Goal: Information Seeking & Learning: Learn about a topic

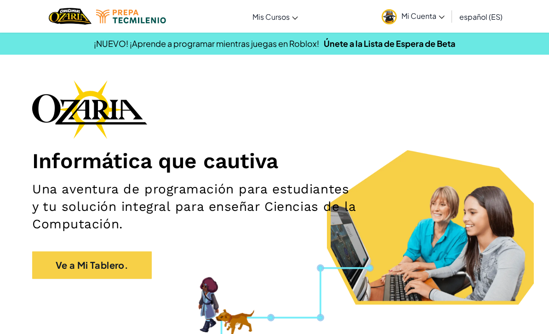
click at [128, 268] on link "Ve a Mi Tablero." at bounding box center [91, 265] width 119 height 28
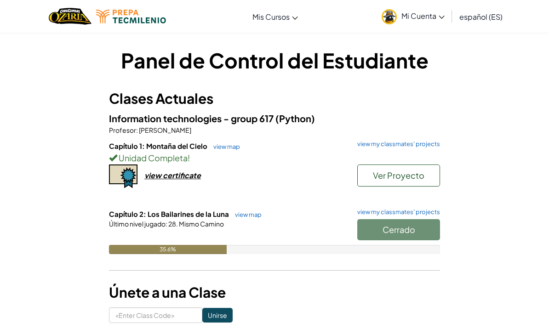
click at [254, 207] on div "Capítulo 1: Montaña del Cielo view map view my classmates' projects Unidad Comp…" at bounding box center [274, 175] width 331 height 68
click at [253, 211] on link "view map" at bounding box center [245, 214] width 31 height 7
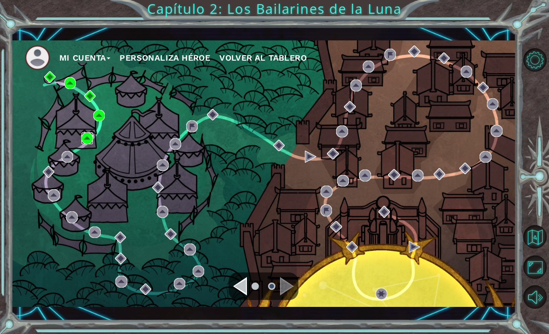
click at [89, 137] on img at bounding box center [86, 137] width 11 height 11
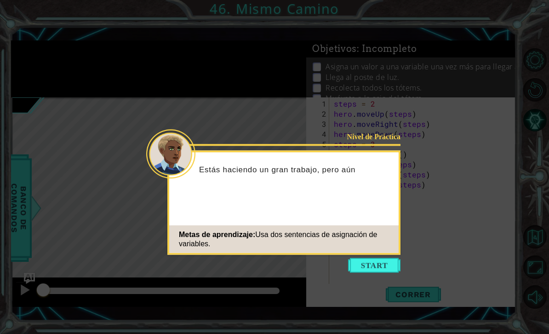
click at [388, 255] on div "Nivel de Práctica Estás haciendo un gran trabajo, pero aún Metas de aprendizaje…" at bounding box center [283, 203] width 233 height 104
click at [375, 268] on button "Start" at bounding box center [374, 265] width 52 height 15
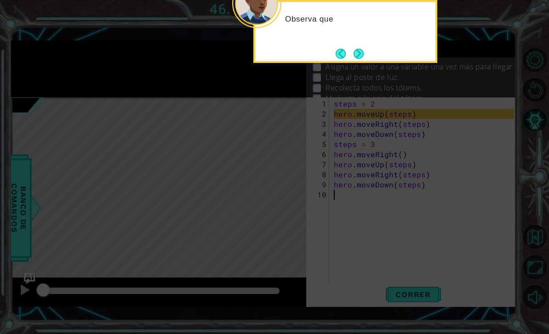
click at [361, 54] on button "Next" at bounding box center [358, 54] width 10 height 10
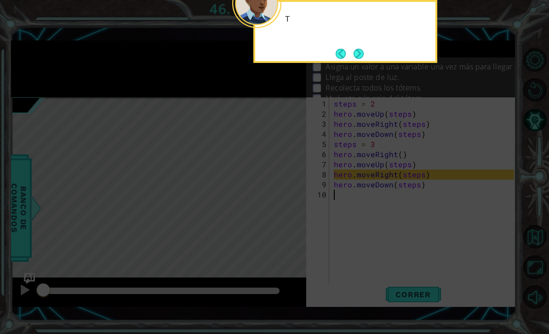
click at [358, 55] on button "Next" at bounding box center [358, 53] width 11 height 11
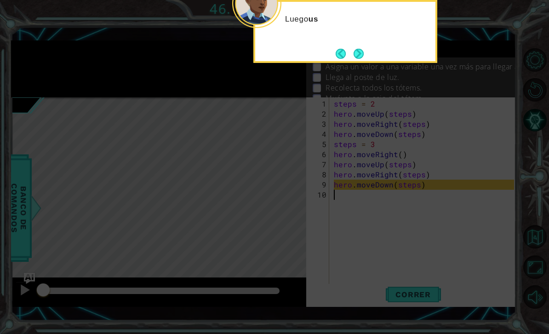
click at [362, 55] on button "Next" at bounding box center [358, 53] width 15 height 15
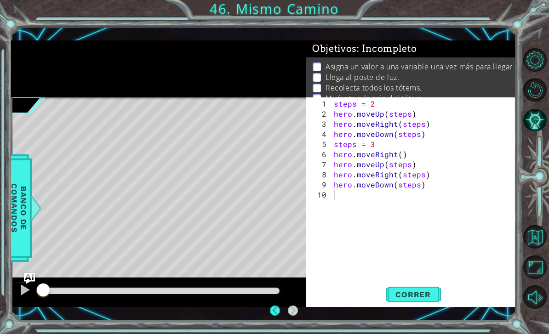
scroll to position [30, 0]
click at [530, 249] on button "Volver al Mapa" at bounding box center [534, 236] width 23 height 23
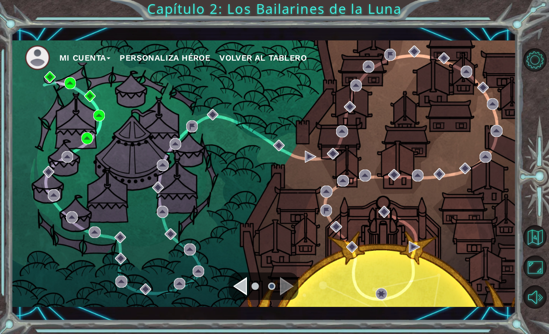
click at [88, 169] on div "Mi Cuenta Personaliza Héroe Volver al Tablero" at bounding box center [263, 173] width 505 height 267
click at [50, 109] on div "Mi Cuenta Personaliza Héroe Volver al Tablero" at bounding box center [263, 173] width 505 height 267
click at [51, 112] on div "Mi Cuenta Personaliza Héroe Volver al Tablero" at bounding box center [263, 173] width 505 height 267
click at [533, 279] on button "Maximizar Navegador" at bounding box center [534, 267] width 23 height 23
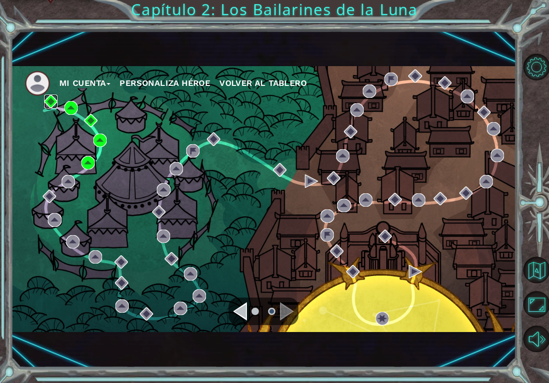
click at [51, 106] on img at bounding box center [50, 101] width 13 height 13
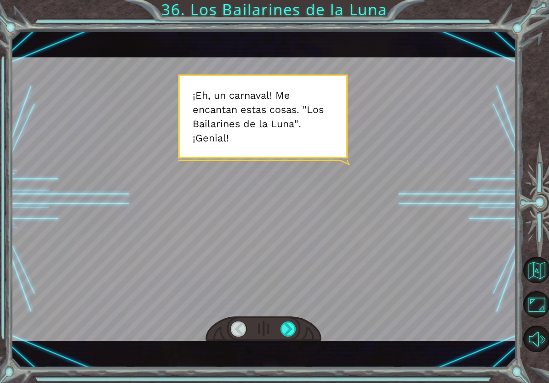
click at [287, 329] on div at bounding box center [288, 329] width 16 height 15
click at [291, 333] on div at bounding box center [288, 329] width 16 height 15
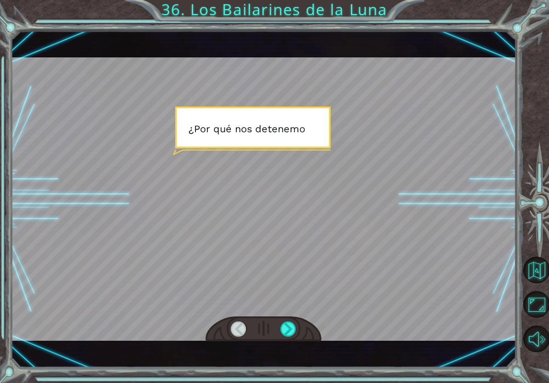
click at [285, 332] on div at bounding box center [288, 329] width 16 height 15
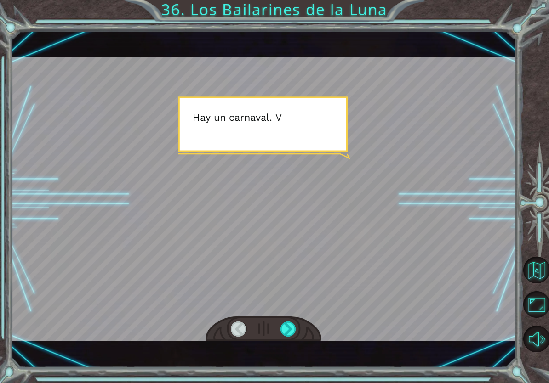
click at [285, 333] on div at bounding box center [288, 329] width 16 height 15
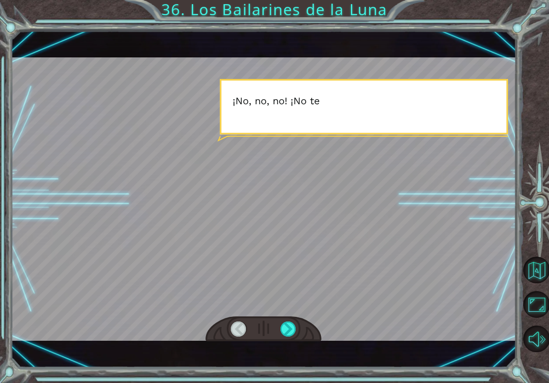
click at [286, 334] on div at bounding box center [288, 329] width 16 height 15
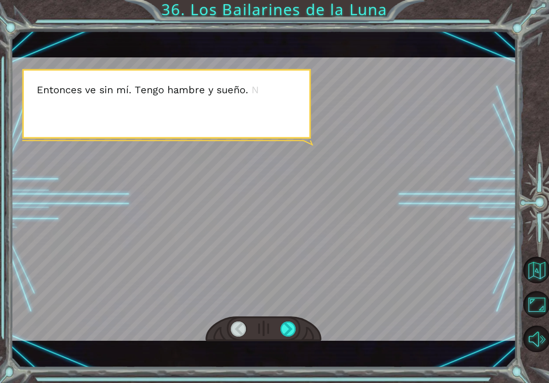
click at [288, 329] on div at bounding box center [288, 329] width 16 height 15
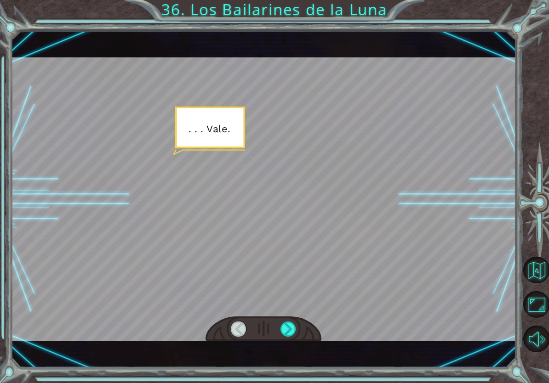
click at [288, 330] on div at bounding box center [288, 329] width 16 height 15
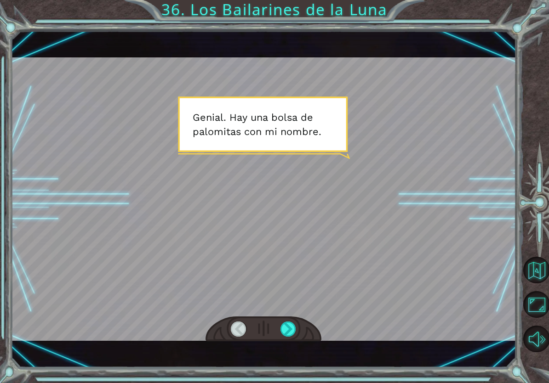
click at [292, 324] on div at bounding box center [288, 329] width 16 height 15
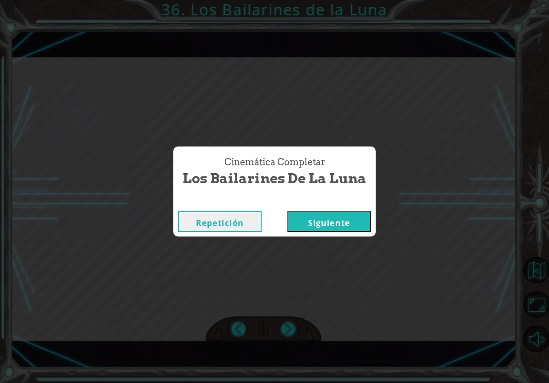
click at [352, 232] on button "Siguiente" at bounding box center [329, 221] width 84 height 21
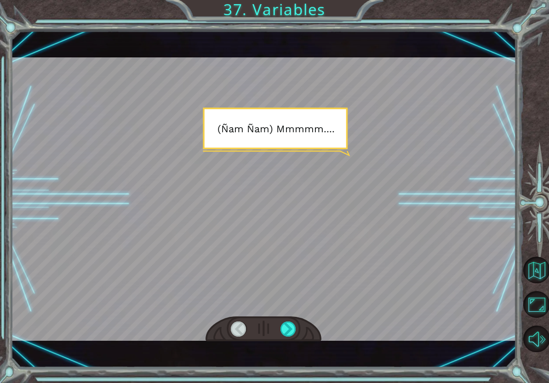
click at [288, 333] on div at bounding box center [288, 329] width 16 height 15
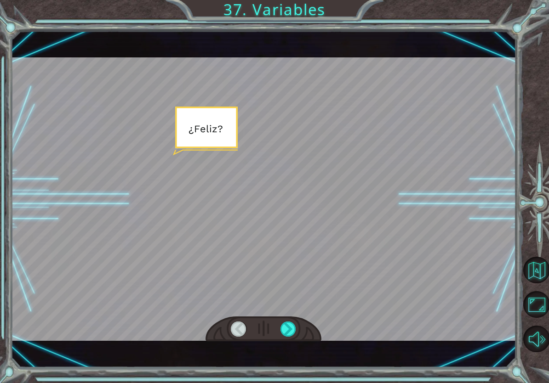
click at [294, 332] on div at bounding box center [288, 329] width 16 height 15
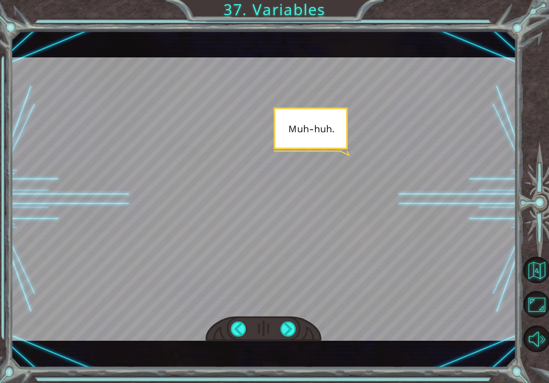
click at [291, 328] on div at bounding box center [288, 329] width 16 height 15
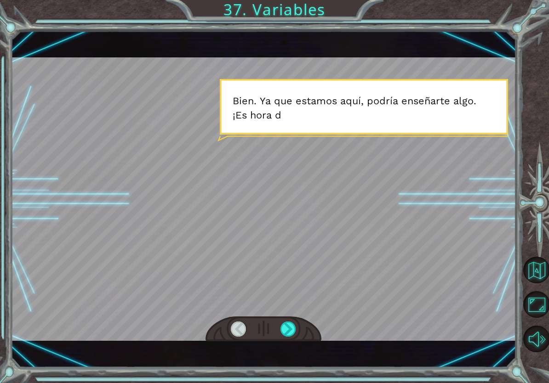
click at [295, 326] on div at bounding box center [288, 329] width 16 height 15
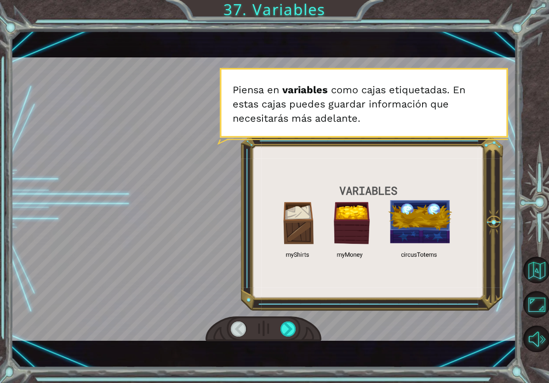
click at [296, 330] on div at bounding box center [288, 329] width 16 height 15
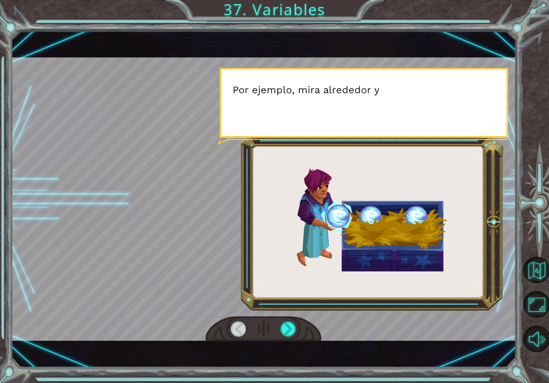
click at [303, 333] on div at bounding box center [263, 330] width 116 height 26
click at [302, 329] on div at bounding box center [263, 330] width 116 height 26
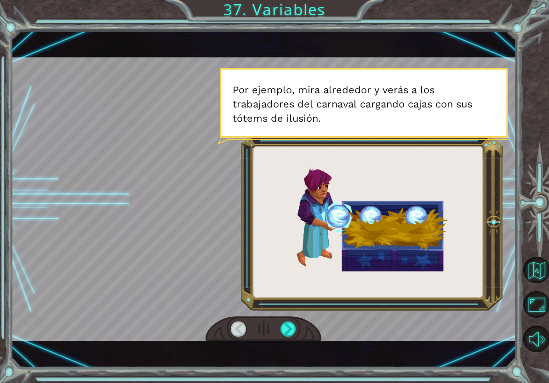
click at [296, 324] on div at bounding box center [288, 329] width 16 height 15
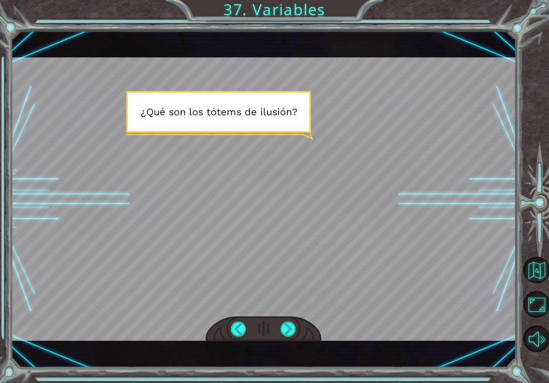
click at [284, 318] on div at bounding box center [263, 330] width 116 height 26
click at [295, 322] on div at bounding box center [288, 329] width 16 height 15
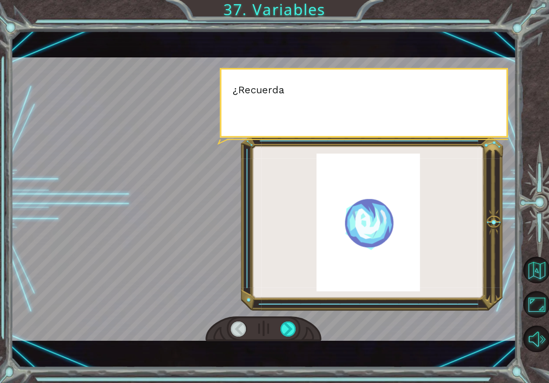
click at [294, 334] on div at bounding box center [288, 329] width 16 height 15
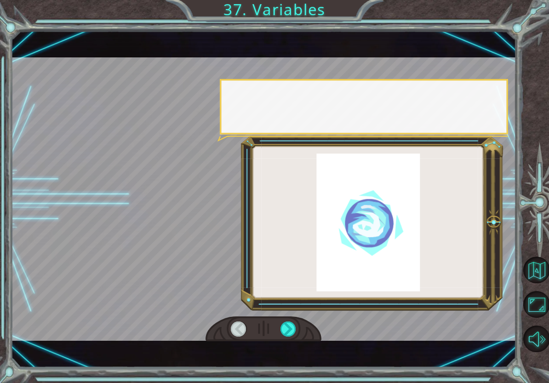
click at [289, 334] on div at bounding box center [288, 329] width 16 height 15
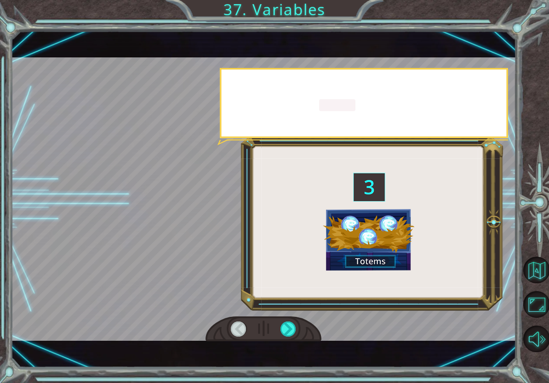
click at [284, 334] on div at bounding box center [288, 329] width 16 height 15
click at [292, 328] on div at bounding box center [288, 329] width 16 height 15
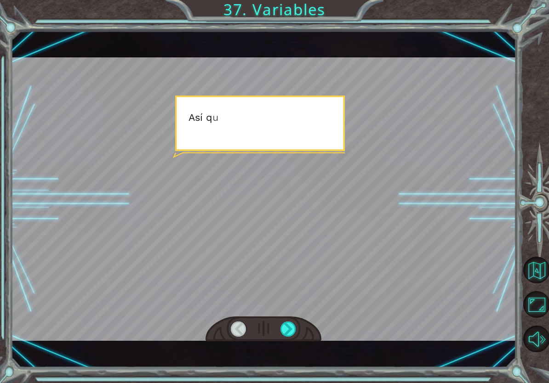
click at [295, 324] on div at bounding box center [288, 329] width 16 height 15
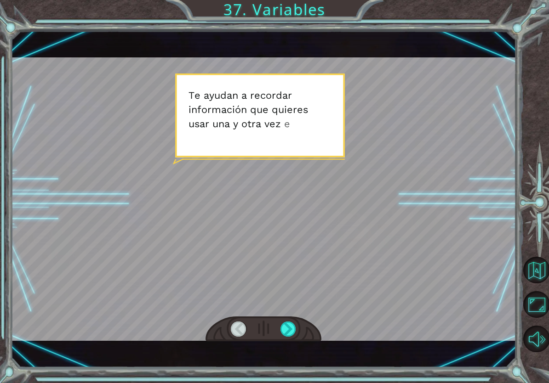
click at [289, 330] on div at bounding box center [288, 329] width 16 height 15
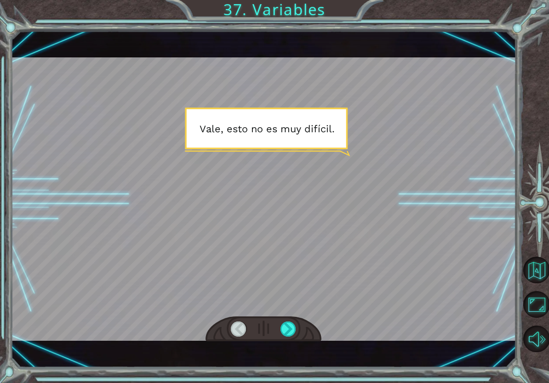
click at [293, 334] on div at bounding box center [288, 329] width 16 height 15
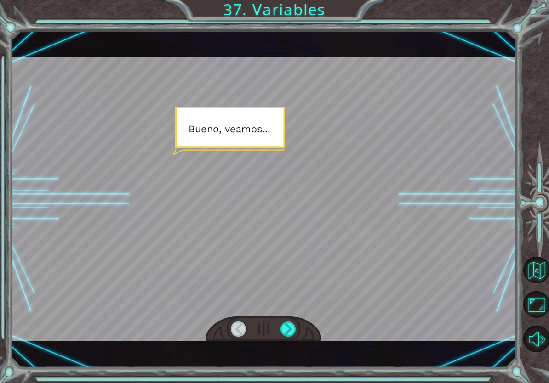
click at [295, 333] on div at bounding box center [288, 329] width 16 height 15
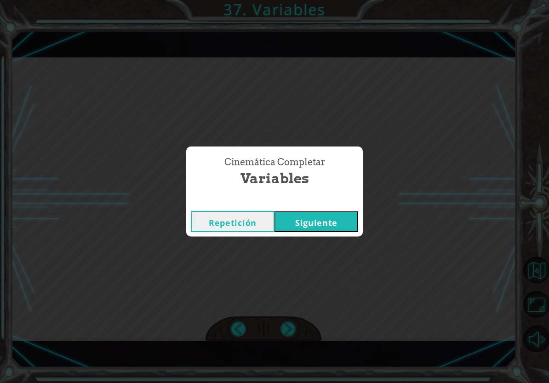
click at [296, 334] on div "Cinemática Completar Variables Repetición [GEOGRAPHIC_DATA]" at bounding box center [274, 191] width 549 height 383
click at [340, 226] on button "Siguiente" at bounding box center [316, 221] width 84 height 21
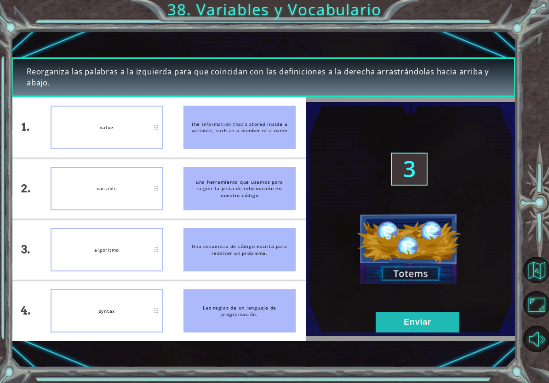
click at [401, 323] on button "Enviar" at bounding box center [417, 322] width 84 height 21
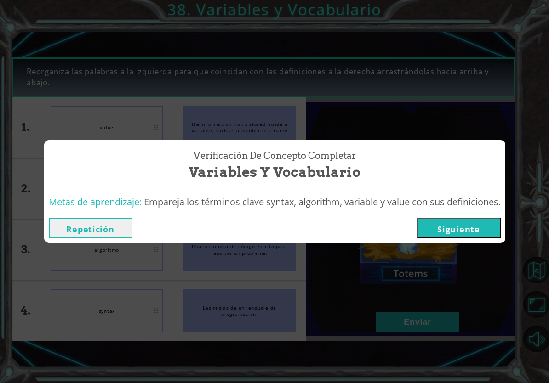
click at [456, 236] on button "Siguiente" at bounding box center [459, 228] width 84 height 21
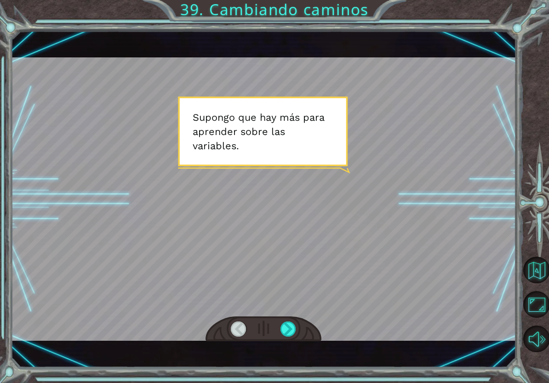
click at [289, 334] on div at bounding box center [288, 329] width 16 height 15
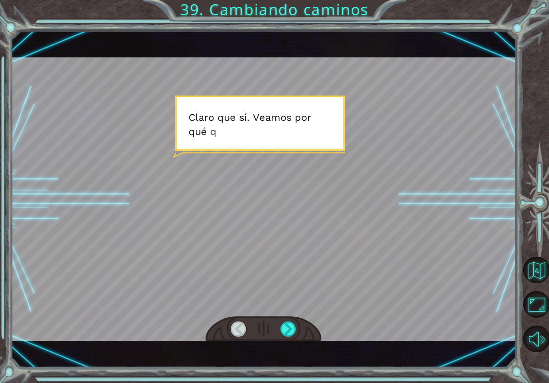
click at [289, 334] on div at bounding box center [288, 329] width 16 height 15
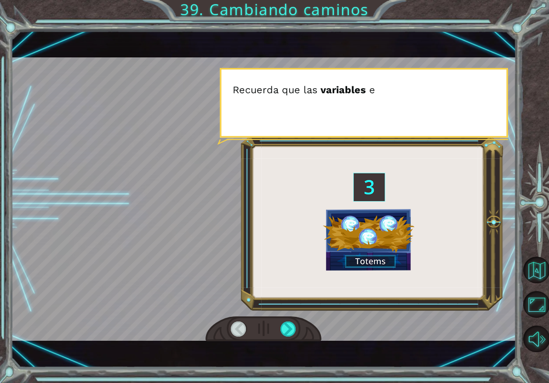
click at [290, 334] on div "S u p o n g o q u e h a y m á s p a r a a p r e n d e r s o b r e l a s v a r i…" at bounding box center [263, 199] width 505 height 337
click at [284, 334] on div at bounding box center [288, 329] width 16 height 15
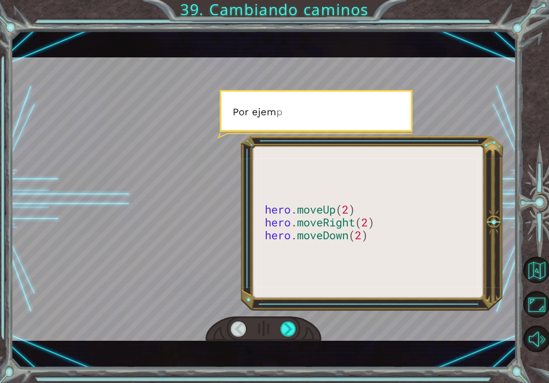
click at [285, 334] on div at bounding box center [288, 329] width 16 height 15
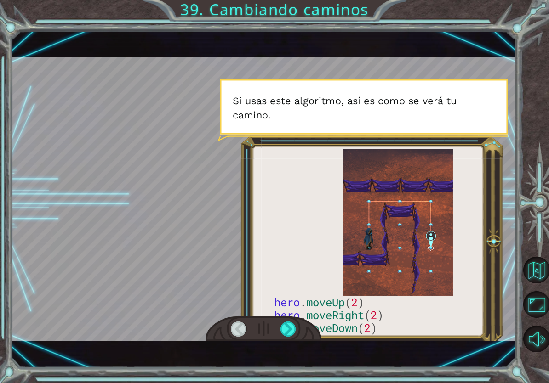
click at [287, 330] on div at bounding box center [288, 329] width 16 height 15
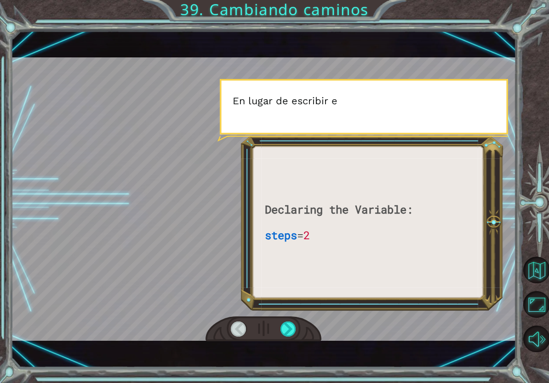
click at [288, 331] on div at bounding box center [288, 329] width 16 height 15
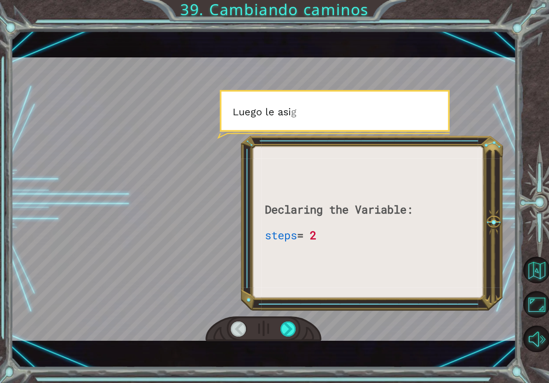
click at [286, 330] on div at bounding box center [288, 329] width 16 height 15
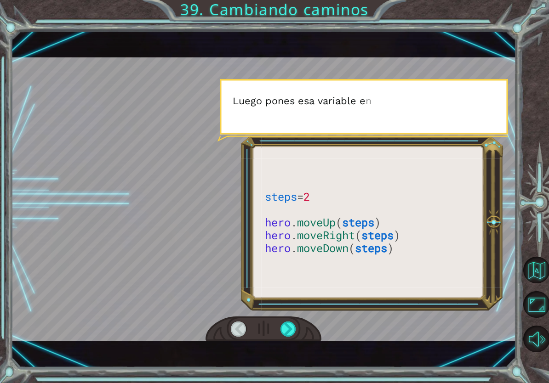
click at [284, 328] on div at bounding box center [288, 329] width 16 height 15
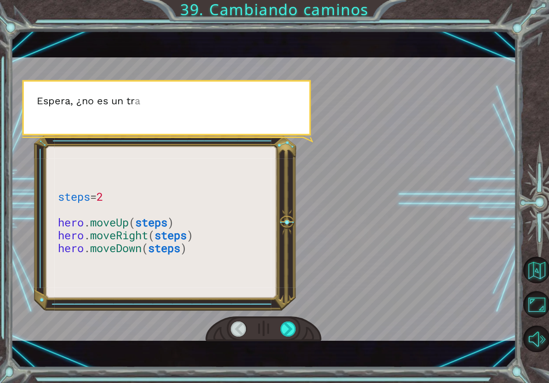
click at [284, 324] on div at bounding box center [288, 329] width 16 height 15
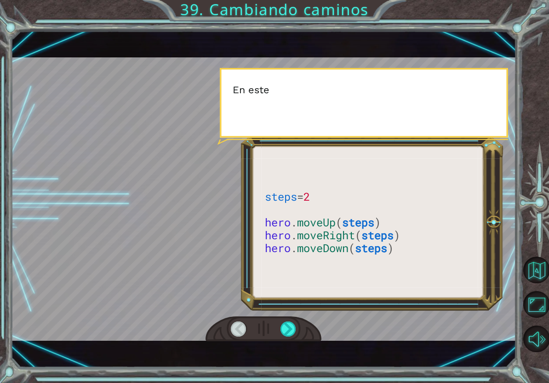
click at [293, 329] on div at bounding box center [288, 329] width 16 height 15
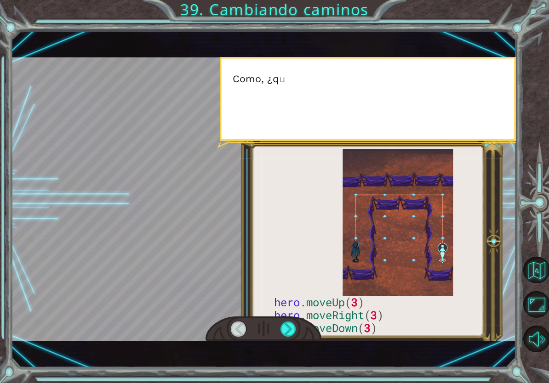
click at [289, 327] on div at bounding box center [288, 329] width 16 height 15
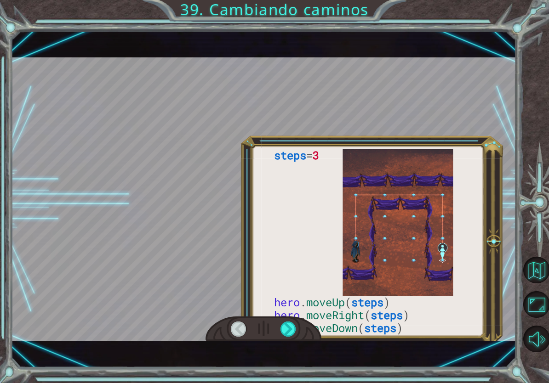
click at [289, 328] on div at bounding box center [288, 329] width 16 height 15
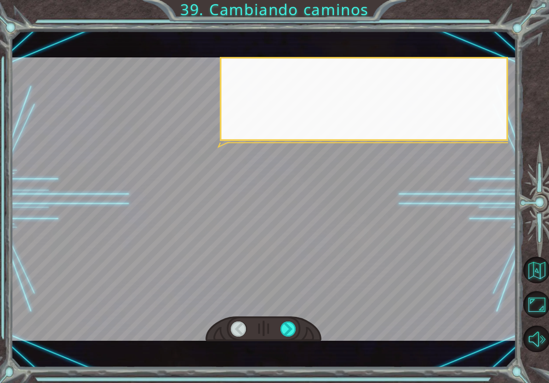
click at [290, 329] on div at bounding box center [288, 329] width 16 height 15
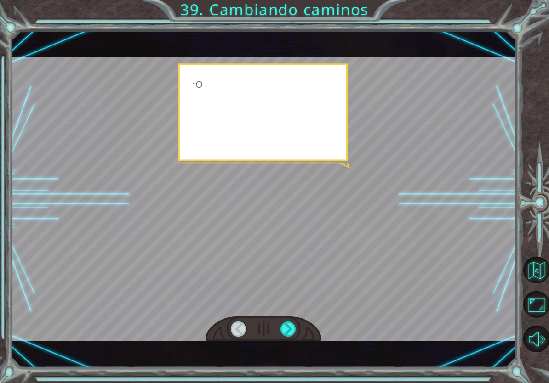
click at [287, 327] on div at bounding box center [288, 329] width 16 height 15
click at [287, 328] on div at bounding box center [288, 329] width 16 height 15
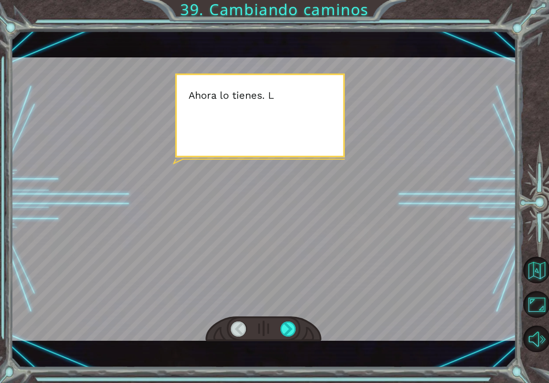
click at [284, 326] on div at bounding box center [288, 329] width 16 height 15
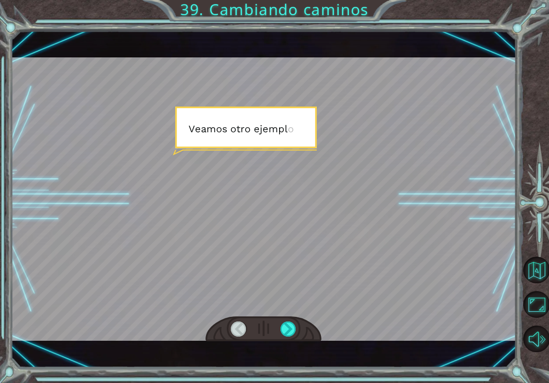
click at [283, 325] on div at bounding box center [288, 329] width 16 height 15
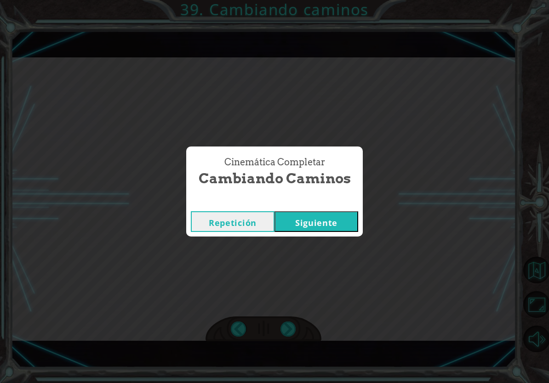
click at [283, 325] on div "Cinemática Completar Cambiando caminos Repetición [GEOGRAPHIC_DATA]" at bounding box center [274, 191] width 549 height 383
click at [327, 230] on button "Siguiente" at bounding box center [316, 221] width 84 height 21
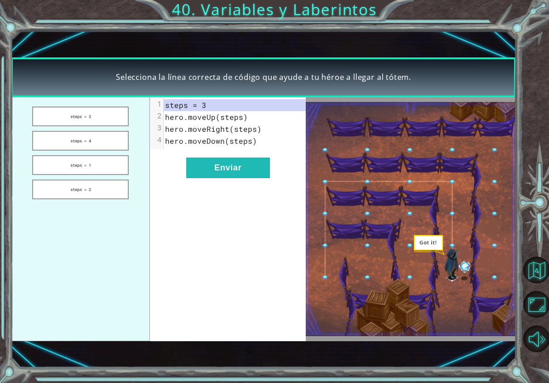
click at [219, 172] on button "Enviar" at bounding box center [228, 168] width 84 height 21
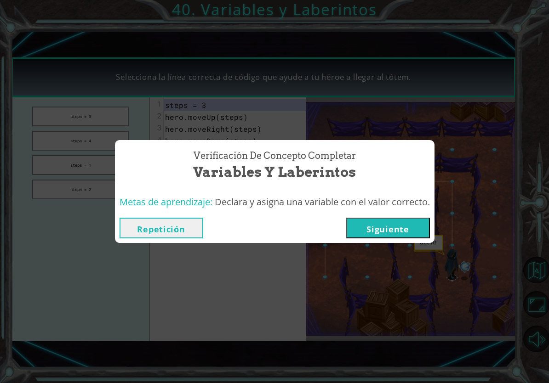
click at [397, 222] on button "Siguiente" at bounding box center [388, 228] width 84 height 21
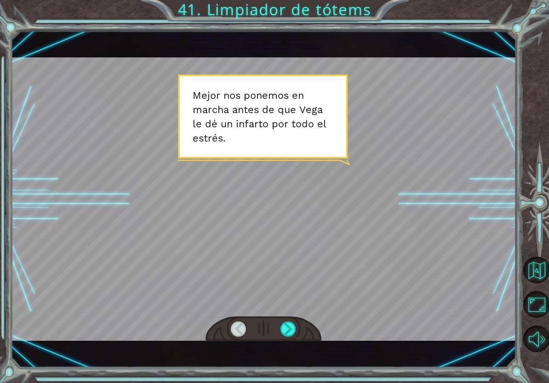
click at [285, 327] on div at bounding box center [288, 329] width 16 height 15
click at [296, 334] on div at bounding box center [288, 329] width 16 height 15
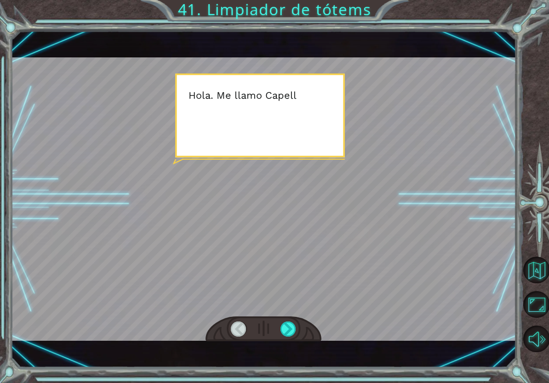
click at [291, 328] on div at bounding box center [288, 329] width 16 height 15
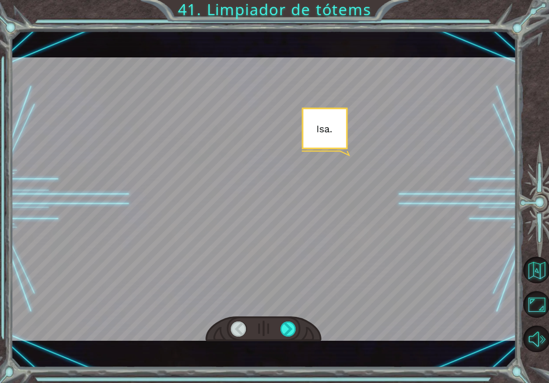
click at [292, 328] on div at bounding box center [288, 329] width 16 height 15
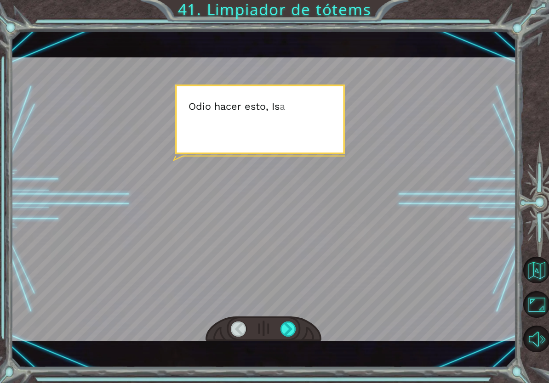
click at [290, 330] on div at bounding box center [288, 329] width 16 height 15
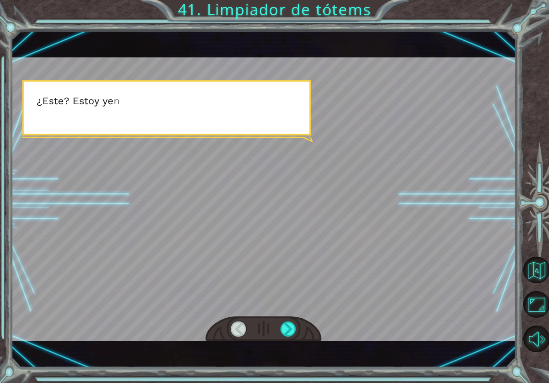
click at [293, 334] on div at bounding box center [288, 329] width 16 height 15
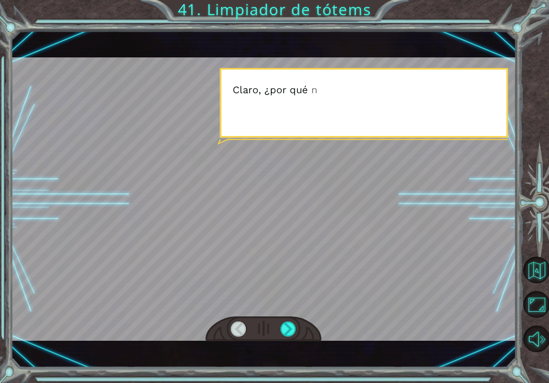
click at [294, 334] on div at bounding box center [288, 329] width 16 height 15
click at [302, 334] on div at bounding box center [263, 330] width 116 height 26
click at [285, 334] on div at bounding box center [288, 329] width 16 height 15
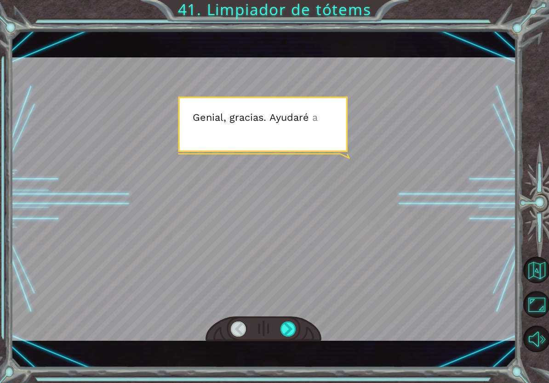
click at [285, 333] on div at bounding box center [288, 329] width 16 height 15
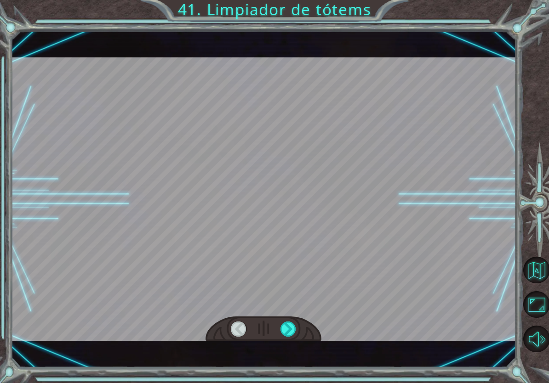
click at [296, 329] on div at bounding box center [288, 329] width 16 height 15
click at [282, 334] on div at bounding box center [288, 329] width 16 height 15
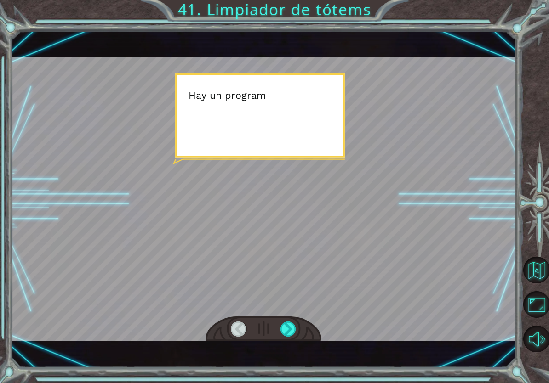
click at [291, 334] on div at bounding box center [288, 329] width 16 height 15
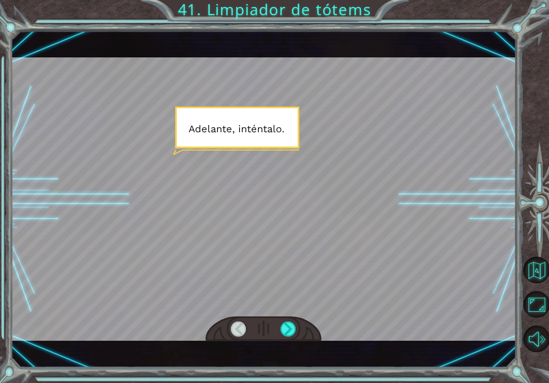
click at [291, 333] on div at bounding box center [288, 329] width 16 height 15
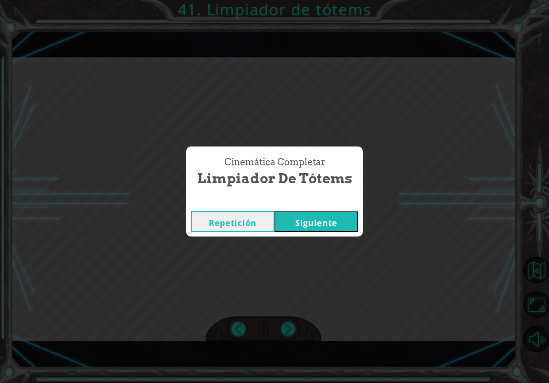
click at [353, 226] on button "Siguiente" at bounding box center [316, 221] width 84 height 21
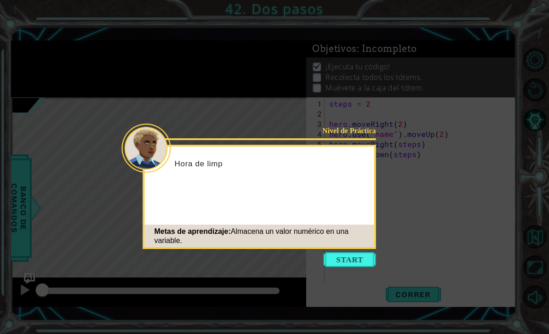
scroll to position [30, 0]
click at [364, 252] on button "Start" at bounding box center [350, 259] width 52 height 15
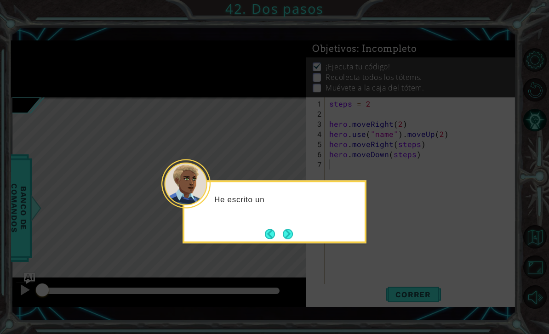
click at [292, 226] on button "Next" at bounding box center [288, 234] width 16 height 16
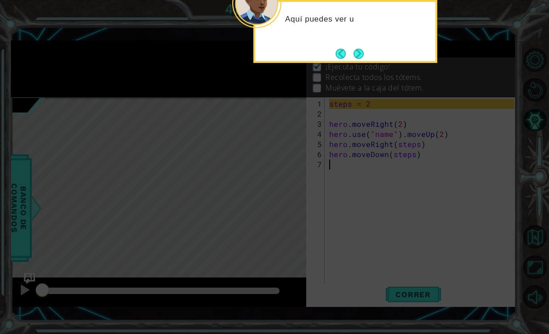
click at [359, 48] on button "Next" at bounding box center [358, 53] width 11 height 11
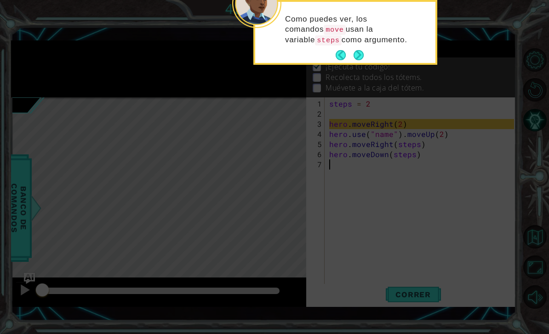
click at [362, 50] on button "Next" at bounding box center [358, 55] width 11 height 11
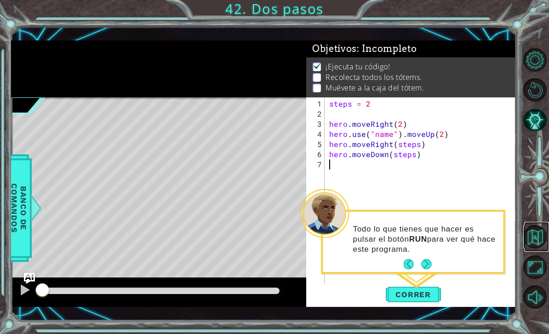
click at [535, 249] on button "Volver al Mapa" at bounding box center [534, 236] width 23 height 23
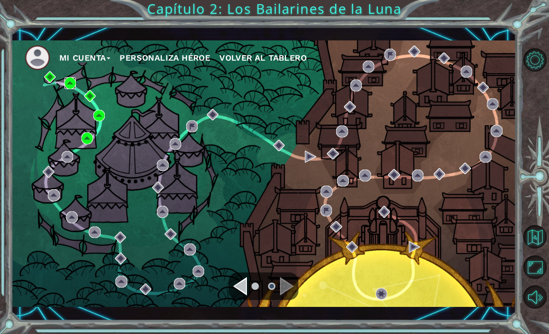
click at [69, 88] on img at bounding box center [69, 82] width 11 height 11
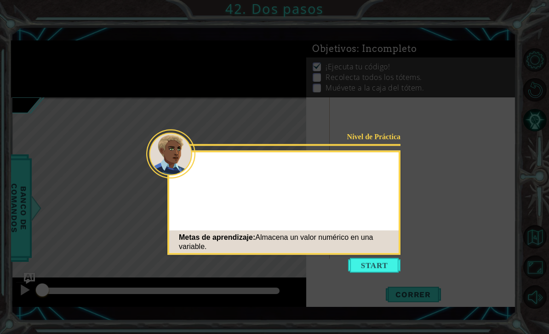
click at [393, 272] on button "Start" at bounding box center [374, 265] width 52 height 15
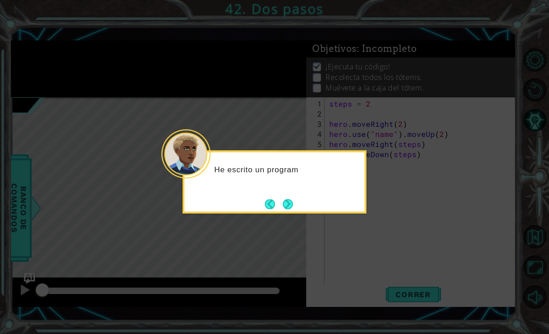
click at [269, 208] on button "Back" at bounding box center [274, 204] width 18 height 10
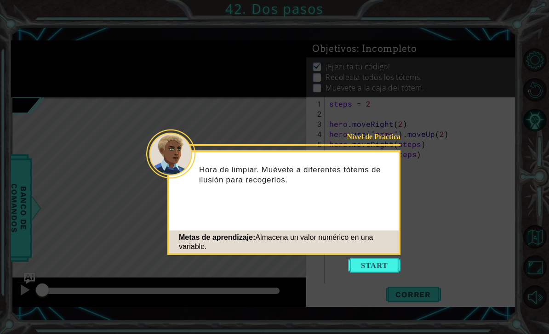
click at [379, 261] on button "Start" at bounding box center [374, 265] width 52 height 15
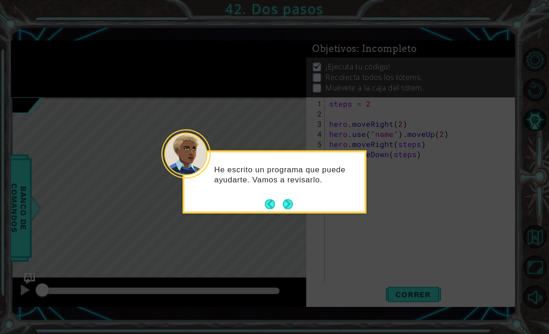
click at [286, 201] on button "Next" at bounding box center [288, 204] width 12 height 12
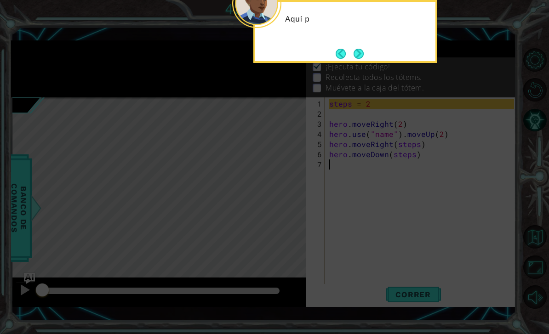
click at [373, 209] on icon at bounding box center [274, 167] width 549 height 334
click at [366, 46] on button "Next" at bounding box center [359, 53] width 16 height 16
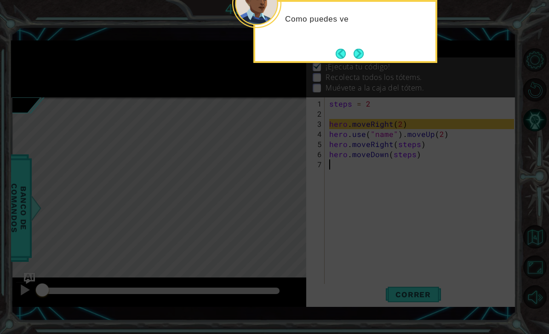
click at [361, 53] on button "Next" at bounding box center [359, 54] width 12 height 12
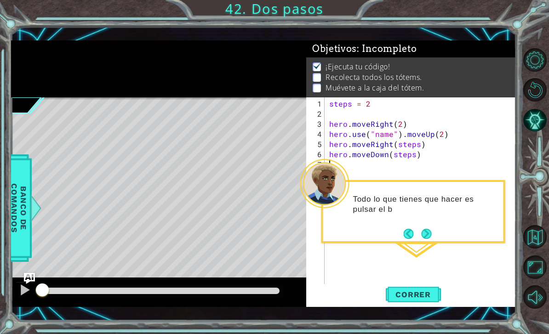
click at [538, 279] on button "Maximizar Navegador" at bounding box center [534, 267] width 23 height 23
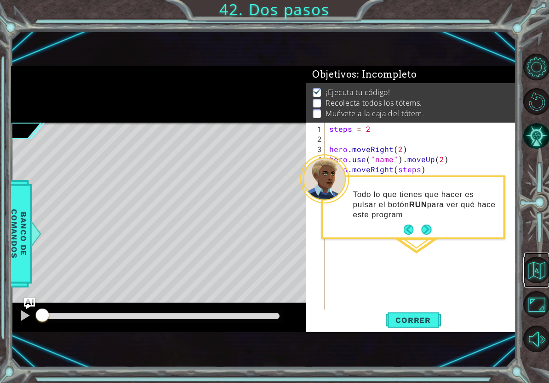
click at [530, 282] on button "Volver al Mapa" at bounding box center [536, 270] width 27 height 27
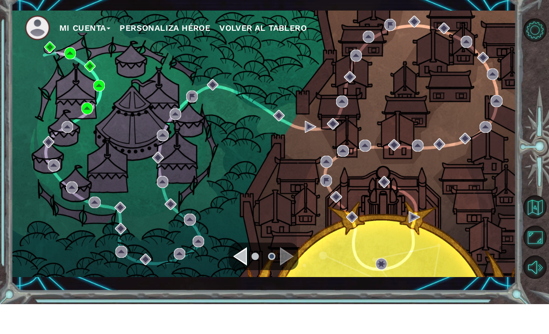
scroll to position [30, 0]
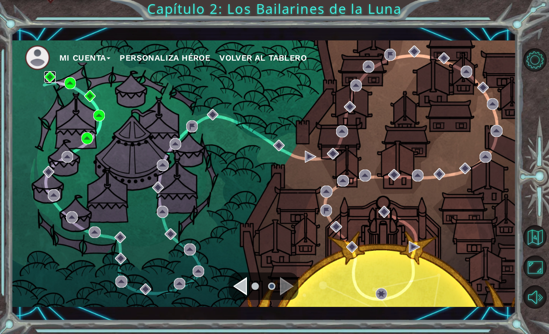
click at [45, 82] on img at bounding box center [49, 76] width 11 height 11
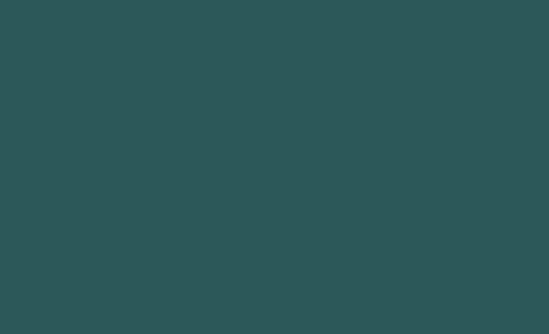
click at [46, 103] on body at bounding box center [274, 167] width 549 height 334
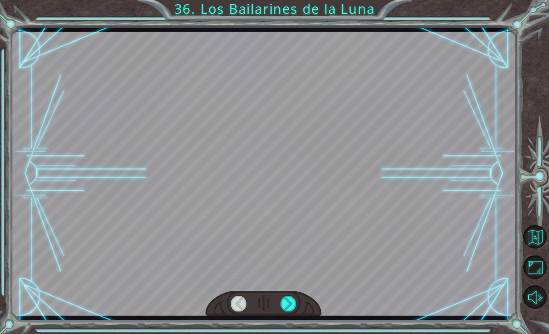
click at [281, 334] on html "Temporary Text ¡ E h , u n c a r n a v a l ! M e e n c a n t a n e s t a s c o …" at bounding box center [274, 167] width 549 height 334
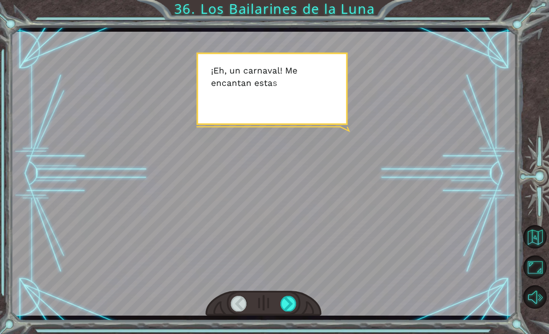
click at [293, 334] on div "Temporary Text ¡ E h , u n c a r n a v a l ! M e e n c a n t a n e s t a s c o …" at bounding box center [274, 167] width 549 height 334
click at [292, 333] on div "Temporary Text ¡ E h , u n c a r n a v a l ! M e e n c a n t a n e s t a s c o …" at bounding box center [274, 167] width 549 height 334
click at [296, 331] on div "Temporary Text ¡ E h , u n c a r n a v a l ! M e e n c a n t a n e s t a s c o …" at bounding box center [274, 167] width 549 height 334
click at [293, 333] on div "Temporary Text ¡ E h , u n c a r n a v a l ! M e e n c a n t a n e s t a s c o …" at bounding box center [274, 167] width 549 height 334
click at [295, 332] on div "Temporary Text ¡ E h , u n c a r n a v a l ! M e e n c a n t a n e s t a s c o …" at bounding box center [274, 167] width 549 height 334
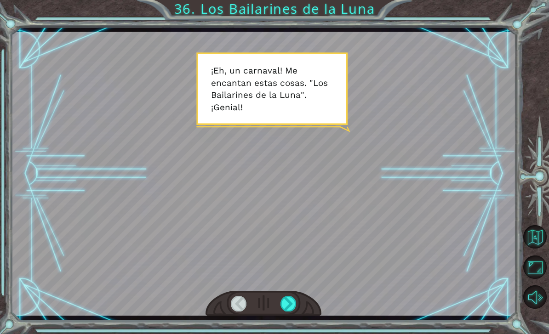
click at [296, 328] on div "Temporary Text ¡ E h , u n c a r n a v a l ! M e e n c a n t a n e s t a s c o …" at bounding box center [274, 167] width 549 height 334
click at [298, 326] on div "Temporary Text ¡ E h , u n c a r n a v a l ! M e e n c a n t a n e s t a s c o …" at bounding box center [274, 167] width 549 height 334
click at [299, 325] on div "Temporary Text ¡ E h , u n c a r n a v a l ! M e e n c a n t a n e s t a s c o …" at bounding box center [274, 167] width 549 height 334
click at [298, 326] on div "Temporary Text ¡ E h , u n c a r n a v a l ! M e e n c a n t a n e s t a s c o …" at bounding box center [274, 167] width 549 height 334
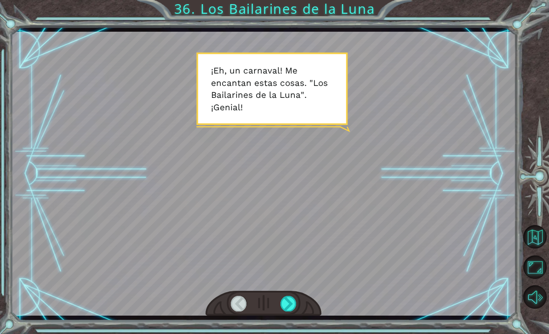
click at [304, 330] on div "Temporary Text ¡ E h , u n c a r n a v a l ! M e e n c a n t a n e s t a s c o …" at bounding box center [274, 167] width 549 height 334
click at [295, 332] on div "Temporary Text ¡ E h , u n c a r n a v a l ! M e e n c a n t a n e s t a s c o …" at bounding box center [274, 167] width 549 height 334
click at [294, 332] on div "Temporary Text ¡ E h , u n c a r n a v a l ! M e e n c a n t a n e s t a s c o …" at bounding box center [274, 167] width 549 height 334
click at [290, 333] on div "Temporary Text ¡ E h , u n c a r n a v a l ! M e e n c a n t a n e s t a s c o …" at bounding box center [274, 167] width 549 height 334
click at [290, 334] on div "Temporary Text ¡ E h , u n c a r n a v a l ! M e e n c a n t a n e s t a s c o …" at bounding box center [274, 167] width 549 height 334
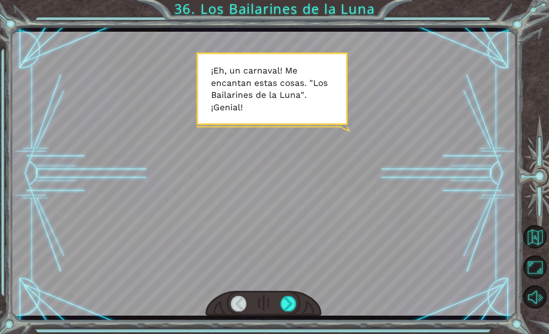
click at [283, 333] on div "Temporary Text ¡ E h , u n c a r n a v a l ! M e e n c a n t a n e s t a s c o …" at bounding box center [274, 167] width 549 height 334
click at [284, 334] on div "Temporary Text ¡ E h , u n c a r n a v a l ! M e e n c a n t a n e s t a s c o …" at bounding box center [274, 167] width 549 height 334
click at [288, 334] on html "Temporary Text ¡ E h , u n c a r n a v a l ! M e e n c a n t a n e s t a s c o …" at bounding box center [274, 167] width 549 height 334
click at [290, 334] on div "Temporary Text ¡ E h , u n c a r n a v a l ! M e e n c a n t a n e s t a s c o …" at bounding box center [274, 167] width 549 height 334
click at [284, 333] on div "Temporary Text ¡ E h , u n c a r n a v a l ! M e e n c a n t a n e s t a s c o …" at bounding box center [274, 167] width 549 height 334
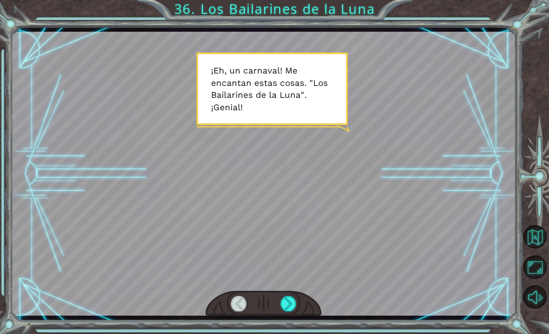
click at [288, 333] on div "Temporary Text ¡ E h , u n c a r n a v a l ! M e e n c a n t a n e s t a s c o …" at bounding box center [274, 167] width 549 height 334
click at [289, 329] on div "Temporary Text ¡ E h , u n c a r n a v a l ! M e e n c a n t a n e s t a s c o …" at bounding box center [274, 167] width 549 height 334
click at [295, 333] on div "Temporary Text ¡ E h , u n c a r n a v a l ! M e e n c a n t a n e s t a s c o …" at bounding box center [274, 167] width 549 height 334
click at [294, 333] on div "Temporary Text ¡ E h , u n c a r n a v a l ! M e e n c a n t a n e s t a s c o …" at bounding box center [274, 167] width 549 height 334
click at [293, 333] on div "Temporary Text ¡ E h , u n c a r n a v a l ! M e e n c a n t a n e s t a s c o …" at bounding box center [274, 167] width 549 height 334
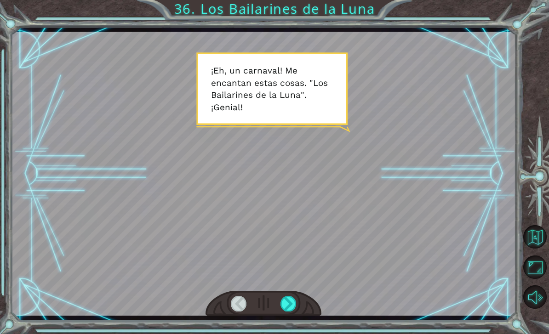
click at [286, 333] on div "Temporary Text ¡ E h , u n c a r n a v a l ! M e e n c a n t a n e s t a s c o …" at bounding box center [274, 167] width 549 height 334
click at [533, 279] on button "Maximizar Navegador" at bounding box center [534, 267] width 23 height 23
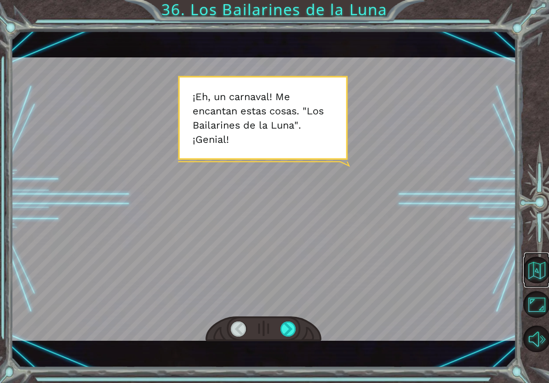
click at [538, 275] on button "Volver al Mapa" at bounding box center [536, 270] width 27 height 27
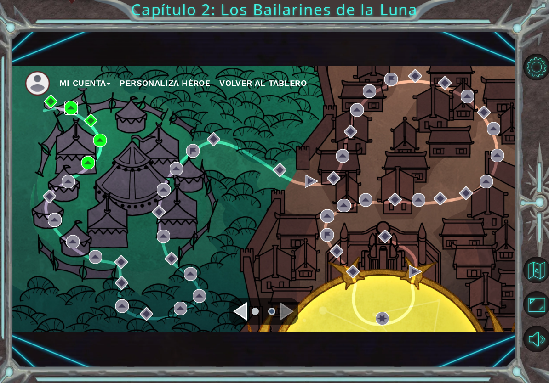
click at [77, 103] on img at bounding box center [70, 107] width 13 height 13
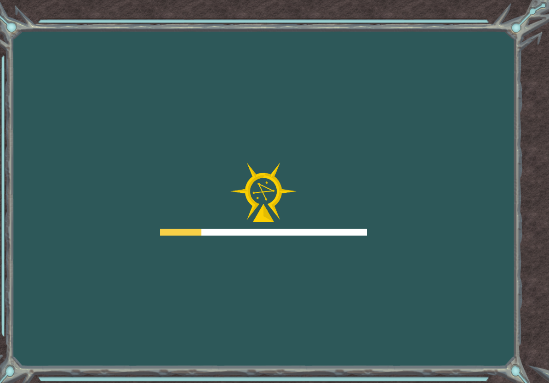
click at [72, 111] on div "Goals Error al cargar desde el servidor. Intenta refrescar la página. Necesitar…" at bounding box center [274, 191] width 549 height 383
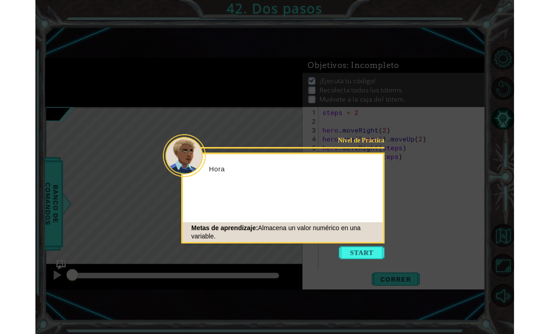
scroll to position [30, 0]
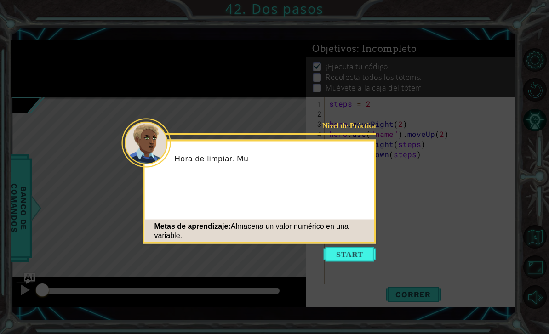
click at [373, 239] on icon at bounding box center [274, 191] width 549 height 383
click at [362, 247] on button "Start" at bounding box center [350, 254] width 52 height 15
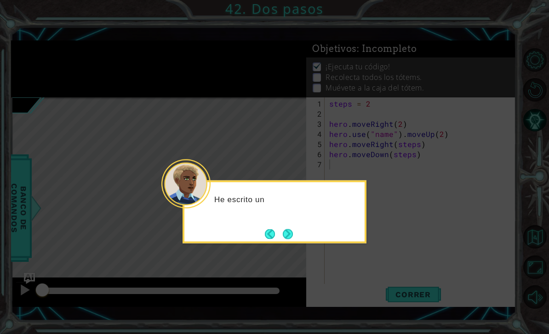
click at [272, 229] on button "Back" at bounding box center [274, 234] width 18 height 10
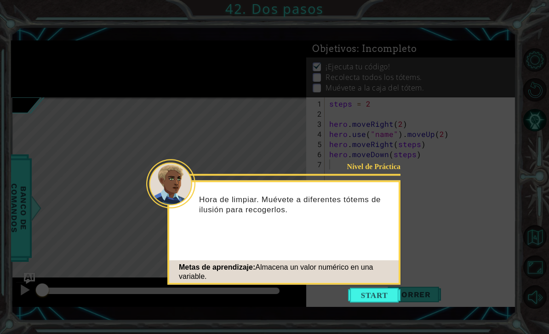
click at [369, 288] on button "Start" at bounding box center [374, 295] width 52 height 15
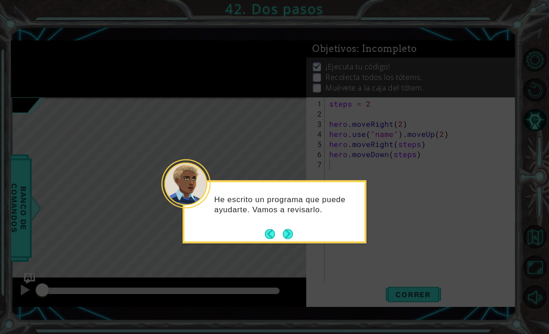
click at [291, 226] on button "Next" at bounding box center [287, 234] width 17 height 17
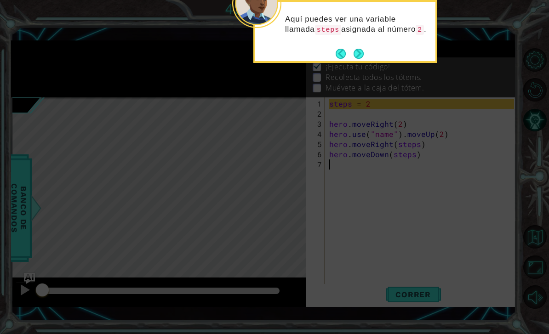
scroll to position [0, 0]
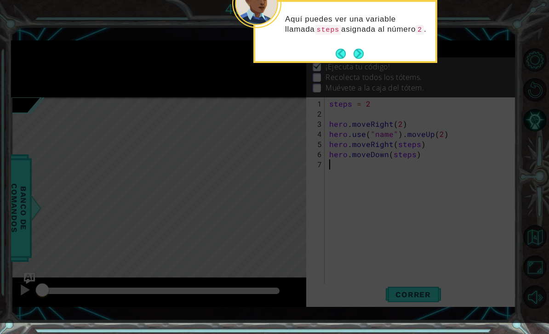
click at [365, 57] on button "Next" at bounding box center [358, 53] width 17 height 17
click at [364, 52] on button "Next" at bounding box center [358, 53] width 11 height 11
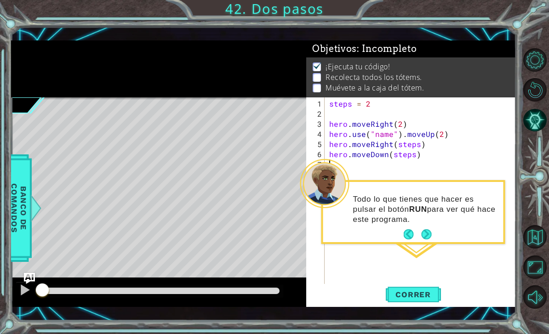
click at [415, 289] on button "Correr" at bounding box center [413, 294] width 55 height 21
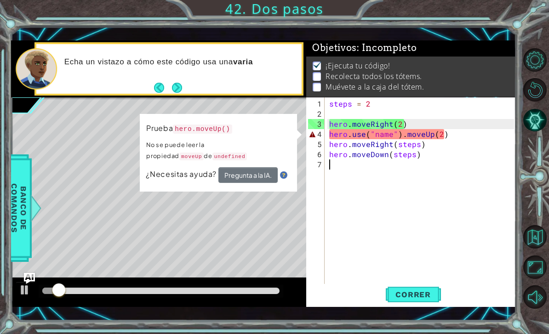
scroll to position [1, 0]
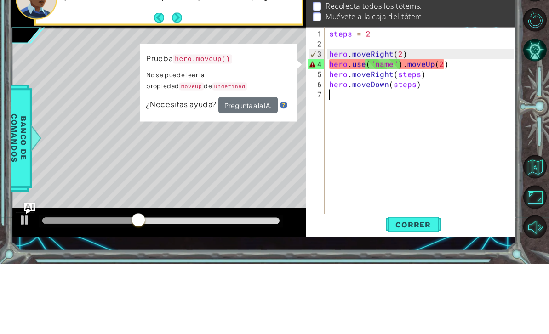
click at [265, 167] on button "Pregunta a la IA." at bounding box center [247, 175] width 59 height 16
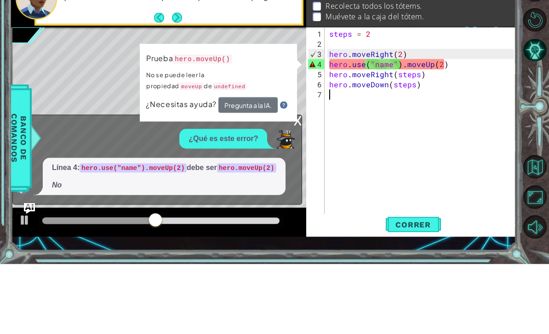
click at [302, 185] on div "x ¿Qué es este error? Línea 4: hero.use("name").moveUp(2) debe ser hero.moveUp(…" at bounding box center [157, 230] width 290 height 90
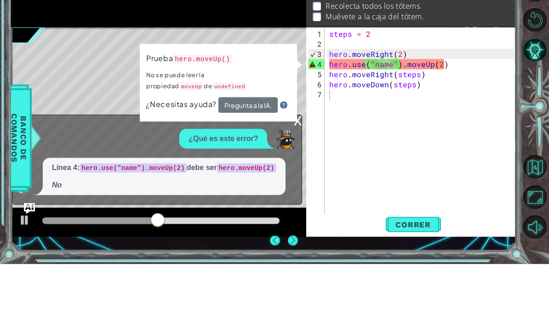
scroll to position [30, 0]
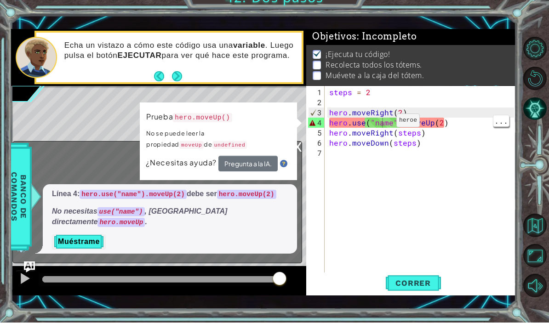
click at [388, 125] on div "steps = 2 hero . moveRight ( 2 ) hero . use ( "name" ) . moveUp ( 2 ) hero . mo…" at bounding box center [422, 205] width 191 height 212
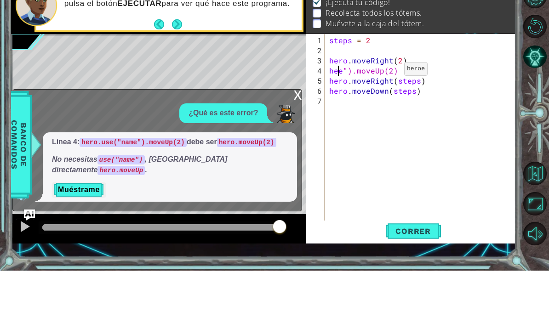
scroll to position [0, 1]
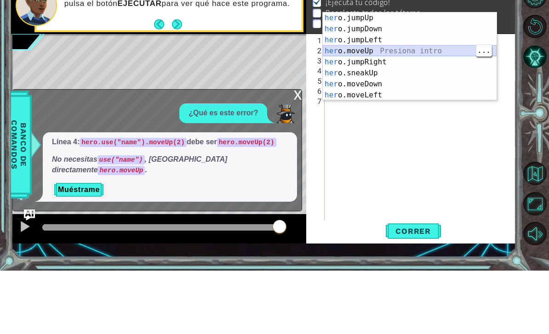
click at [437, 76] on div "her o.jumpUp Presiona intro her o.jumpDown Presiona intro her o.jumpLeft Presio…" at bounding box center [410, 131] width 174 height 110
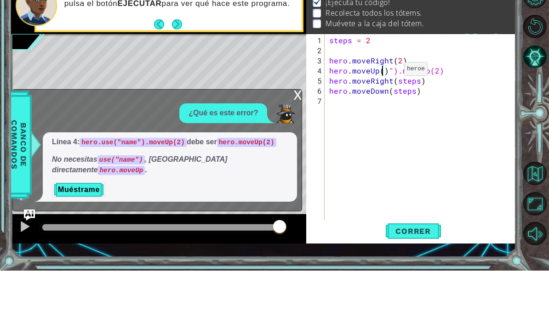
scroll to position [0, 4]
type textarea "hero.moveUp(2)"
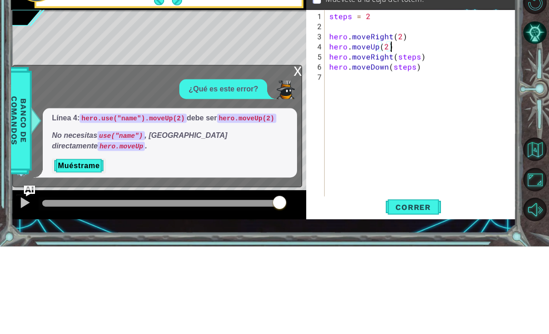
click at [295, 153] on div "x" at bounding box center [297, 157] width 8 height 9
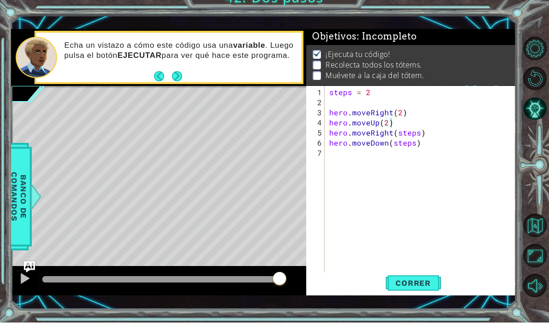
click at [422, 290] on button "Correr" at bounding box center [413, 294] width 55 height 21
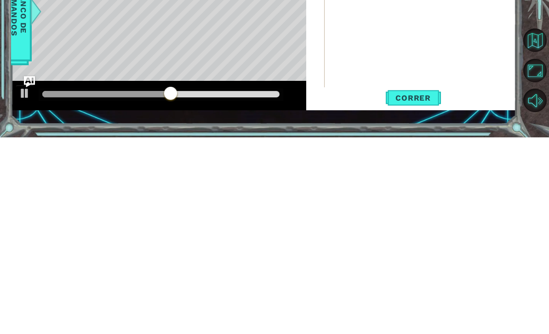
click at [415, 290] on span "Correr" at bounding box center [413, 294] width 54 height 9
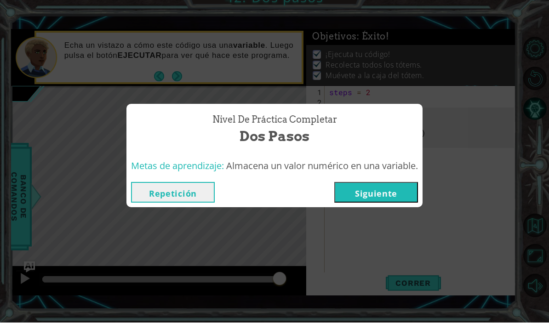
click at [388, 195] on button "Siguiente" at bounding box center [376, 203] width 84 height 21
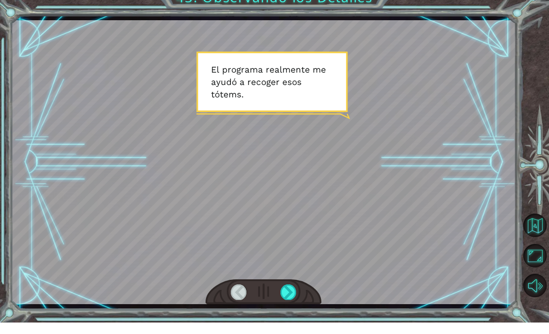
click at [293, 296] on div at bounding box center [288, 303] width 16 height 15
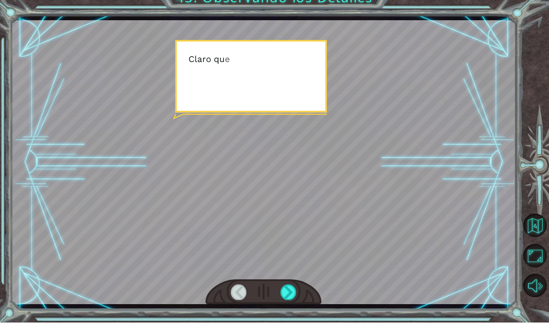
click at [288, 296] on div at bounding box center [288, 303] width 16 height 15
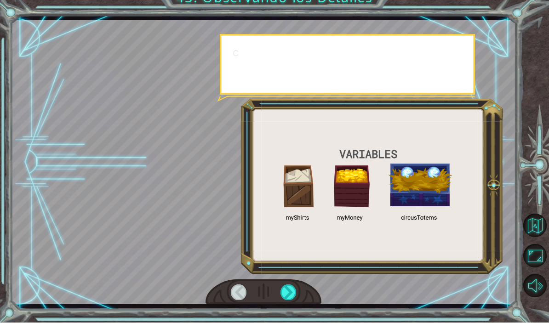
click at [285, 300] on div at bounding box center [288, 303] width 16 height 15
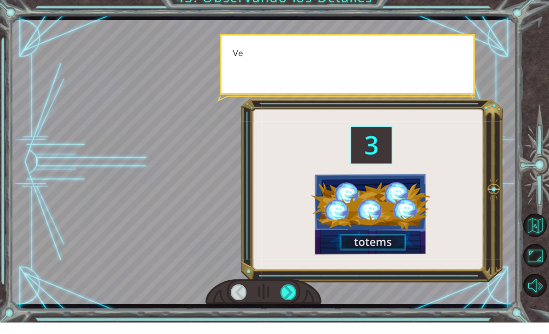
click at [282, 310] on div "E l p r o g r a m a r e a l m e n t e m e a y u d ó a r e c o g e r e s o s t ó…" at bounding box center [274, 167] width 549 height 334
click at [284, 307] on div "E l p r o g r a m a r e a l m e n t e m e a y u d ó a r e c o g e r e s o s t ó…" at bounding box center [263, 174] width 505 height 294
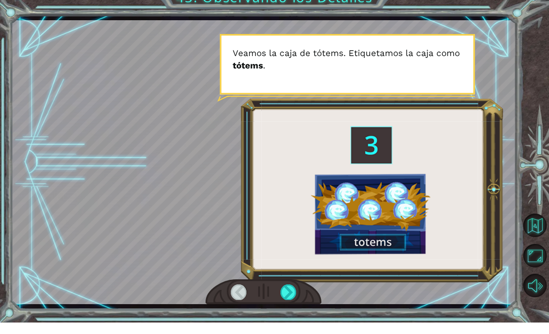
click at [277, 309] on div "E l p r o g r a m a r e a l m e n t e m e a y u d ó a r e c o g e r e s o s t ó…" at bounding box center [274, 167] width 549 height 334
click at [280, 303] on div at bounding box center [263, 304] width 116 height 26
click at [290, 298] on div at bounding box center [288, 303] width 16 height 15
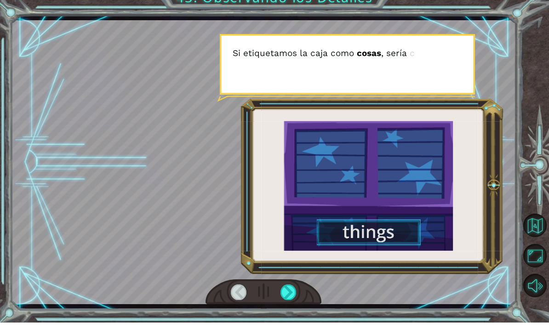
click at [284, 296] on div at bounding box center [288, 303] width 16 height 15
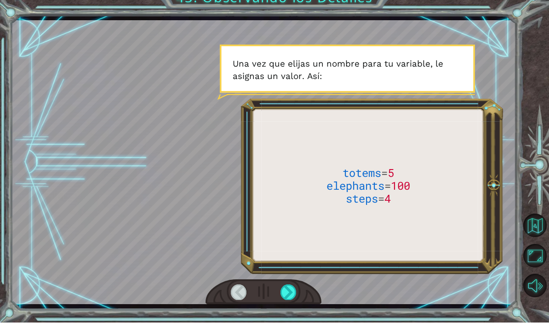
click at [283, 296] on div at bounding box center [288, 303] width 16 height 15
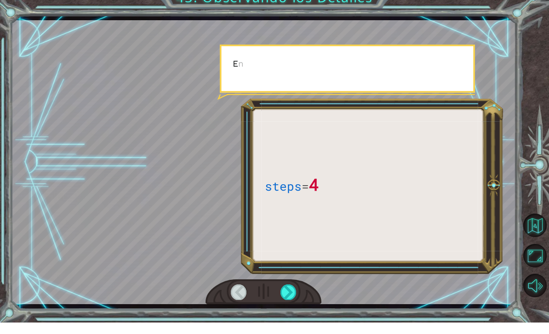
click at [277, 292] on div at bounding box center [263, 304] width 116 height 26
click at [281, 296] on div at bounding box center [288, 303] width 16 height 15
click at [288, 296] on div at bounding box center [288, 303] width 16 height 15
click at [284, 296] on div at bounding box center [288, 303] width 16 height 15
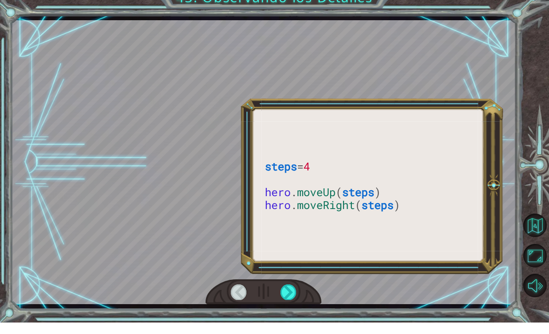
click at [285, 296] on div at bounding box center [288, 303] width 16 height 15
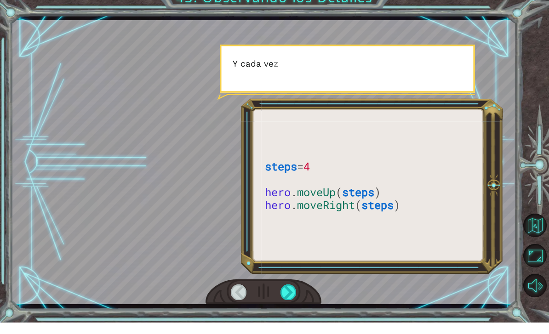
click at [284, 296] on div at bounding box center [288, 303] width 16 height 15
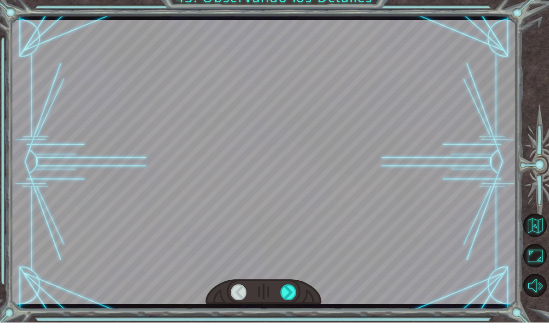
click at [287, 296] on div at bounding box center [288, 303] width 16 height 15
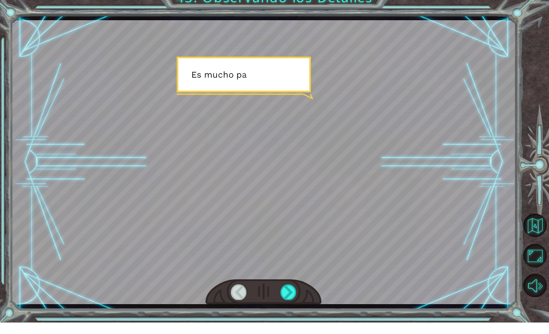
click at [286, 296] on div at bounding box center [288, 303] width 16 height 15
click at [288, 296] on div at bounding box center [288, 303] width 16 height 15
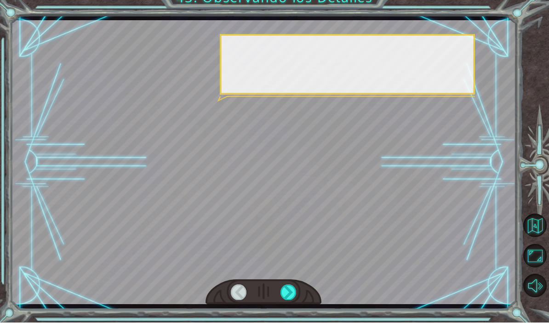
click at [284, 296] on div at bounding box center [288, 303] width 16 height 15
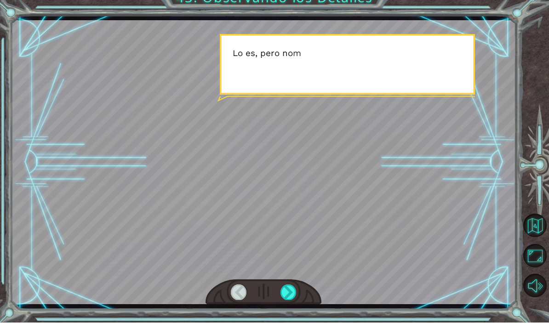
click at [286, 297] on div at bounding box center [288, 303] width 16 height 15
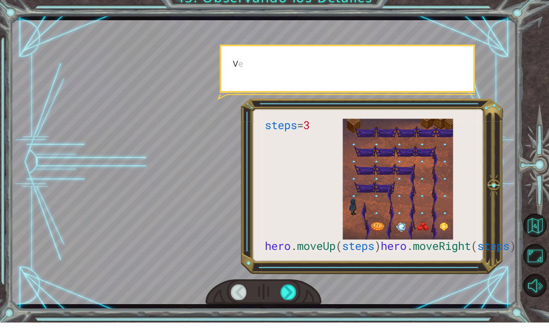
click at [284, 296] on div at bounding box center [288, 303] width 16 height 15
click at [278, 296] on div at bounding box center [263, 304] width 116 height 26
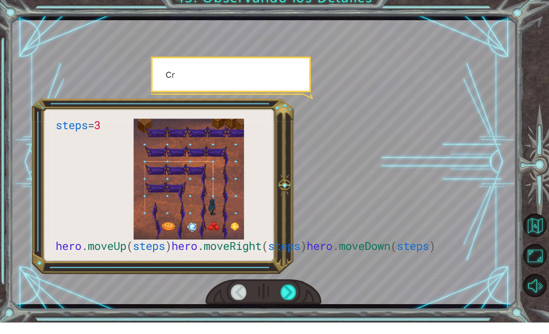
click at [278, 298] on div at bounding box center [263, 304] width 116 height 26
click at [281, 298] on div at bounding box center [288, 303] width 16 height 15
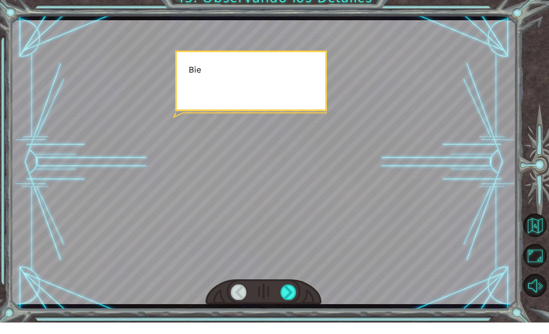
click at [283, 296] on div at bounding box center [288, 303] width 16 height 15
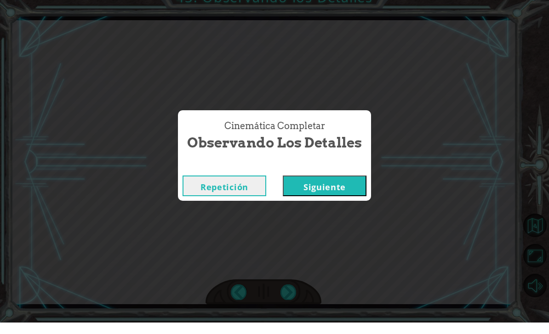
click at [285, 298] on div "Cinemática Completar Observando los Detalles Repetición [GEOGRAPHIC_DATA]" at bounding box center [274, 167] width 549 height 334
click at [321, 193] on button "Siguiente" at bounding box center [325, 197] width 84 height 21
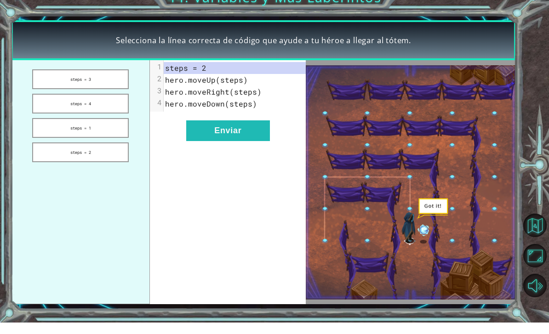
click at [246, 136] on button "Enviar" at bounding box center [228, 142] width 84 height 21
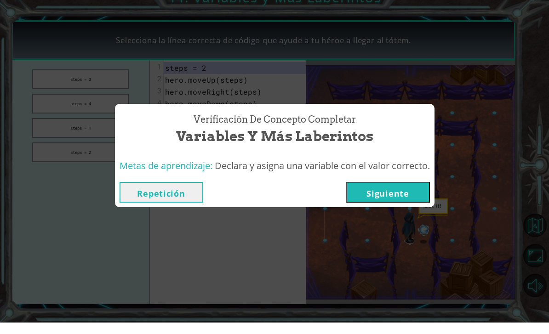
click at [394, 193] on button "Siguiente" at bounding box center [388, 203] width 84 height 21
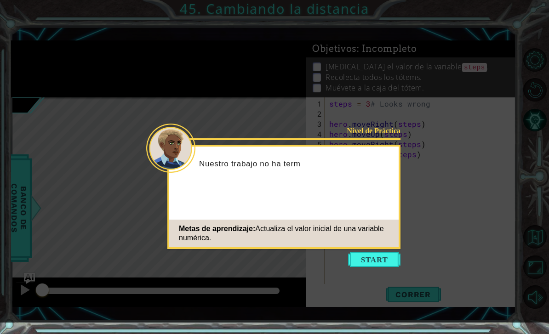
click at [376, 249] on div "Nivel de Práctica Nuestro trabajo no ha term Metas de aprendizaje: Actualiza el…" at bounding box center [283, 197] width 233 height 104
click at [388, 262] on button "Start" at bounding box center [374, 259] width 52 height 15
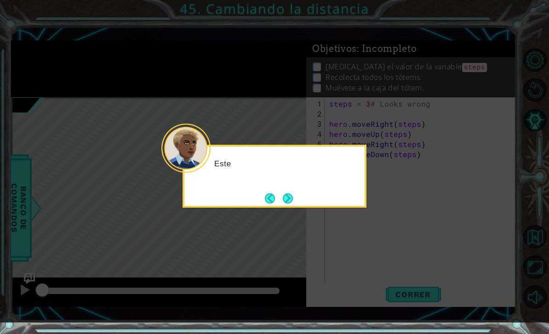
click at [301, 192] on div "Este" at bounding box center [274, 176] width 184 height 63
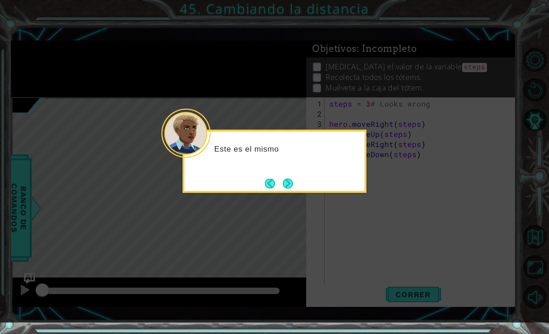
click at [291, 188] on button "Next" at bounding box center [287, 183] width 17 height 17
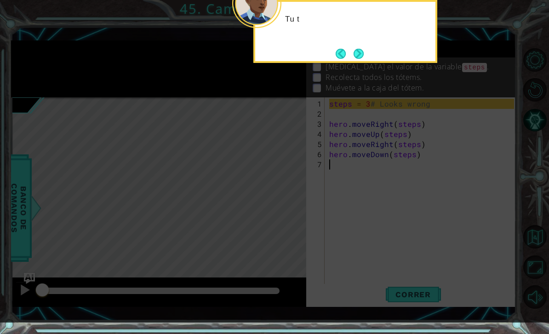
click at [365, 50] on button "Next" at bounding box center [359, 54] width 14 height 14
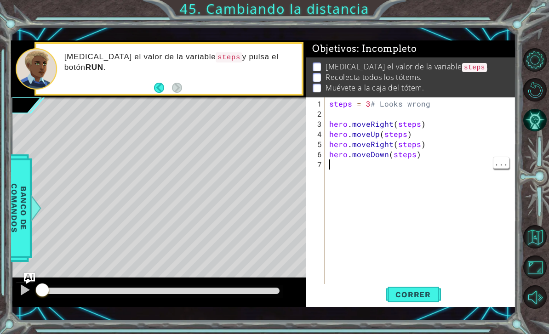
click at [417, 327] on html "1 ההההההההההההההההההההההההההההההההההההההההההההההההההההההההההההההההההההההההההההה…" at bounding box center [274, 167] width 549 height 334
click at [415, 328] on html "1 ההההההההההההההההההההההההההההההההההההההההההההההההההההההההההההההההההההההההההההה…" at bounding box center [274, 167] width 549 height 334
click at [409, 322] on div "1 ההההההההההההההההההההההההההההההההההההההההההההההההההההההההההההההההההההההההההההה…" at bounding box center [274, 167] width 549 height 334
click at [418, 318] on div "1 ההההההההההההההההההההההההההההההההההההההההההההההההההההההההההההההההההההההההההההה…" at bounding box center [263, 174] width 505 height 294
click at [159, 118] on div "Level Map" at bounding box center [223, 232] width 425 height 271
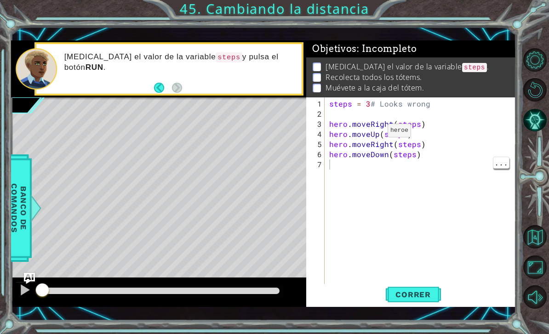
click at [364, 131] on div "steps = 3 # Looks wrong hero . moveRight ( steps ) hero . moveUp ( steps ) hero…" at bounding box center [422, 205] width 191 height 212
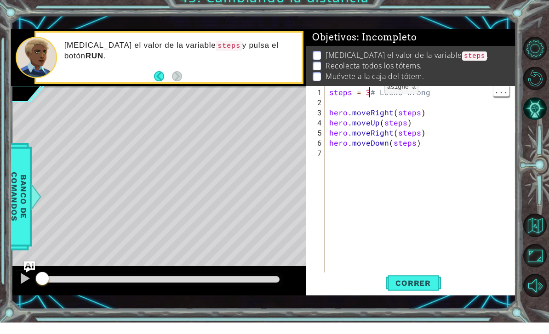
click at [369, 99] on div "steps = 3 # Looks wrong hero . moveRight ( steps ) hero . moveUp ( steps ) hero…" at bounding box center [422, 205] width 191 height 212
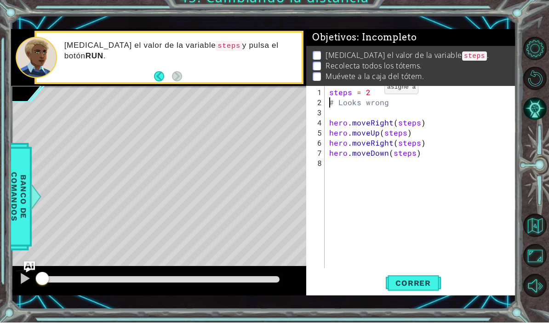
type textarea "steps = 2# Looks wrong"
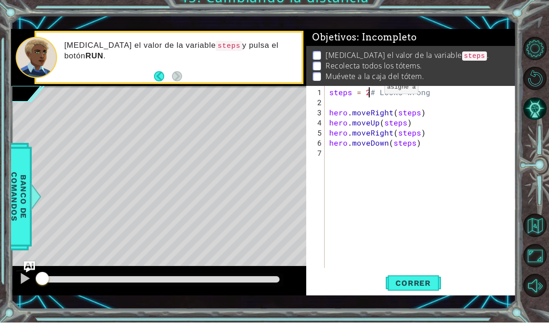
click at [258, 121] on div "Level Map" at bounding box center [223, 232] width 425 height 271
click at [429, 284] on button "Correr" at bounding box center [413, 294] width 55 height 21
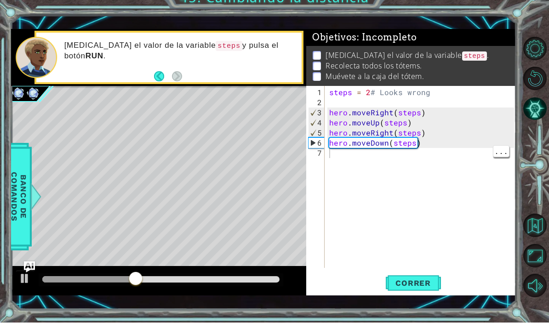
type textarea "steps = 2# Looks wrong"
click at [537, 249] on button "Volver al Mapa" at bounding box center [534, 236] width 23 height 23
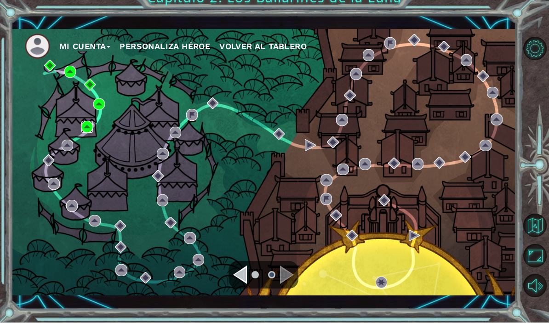
click at [85, 132] on img at bounding box center [86, 137] width 11 height 11
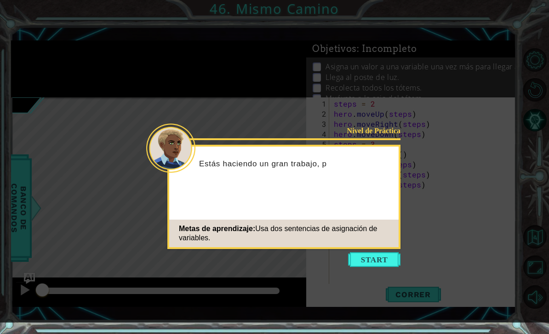
click at [387, 262] on button "Start" at bounding box center [374, 259] width 52 height 15
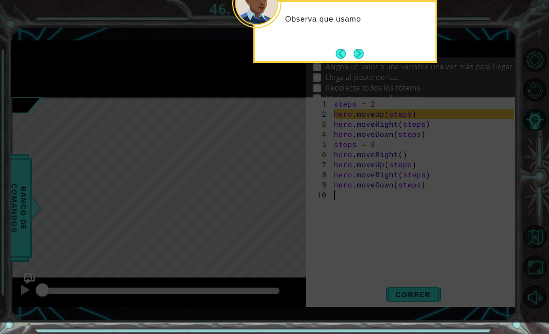
click at [356, 58] on button "Next" at bounding box center [358, 53] width 11 height 11
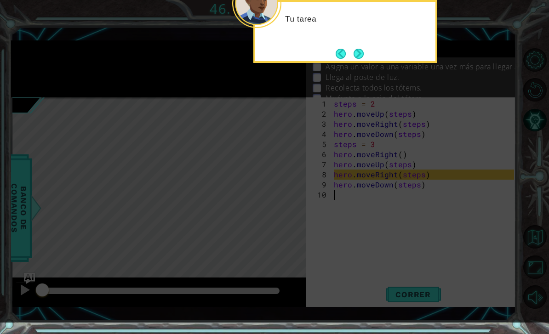
click at [351, 56] on button "Back" at bounding box center [344, 54] width 18 height 10
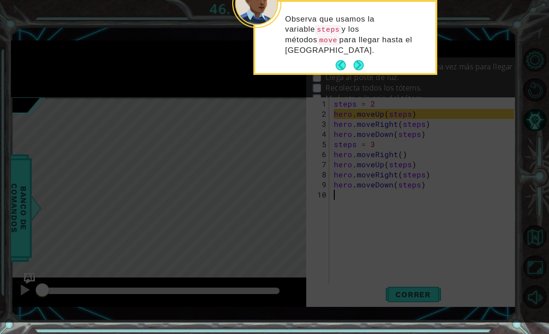
click at [357, 57] on button "Next" at bounding box center [358, 65] width 17 height 17
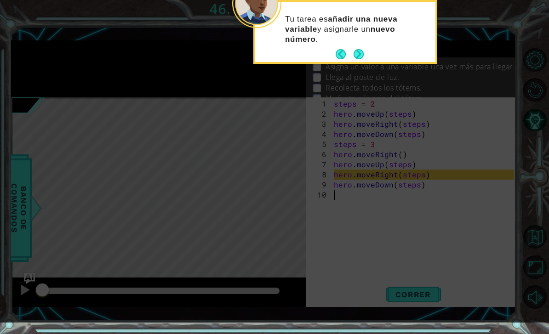
click at [362, 57] on button "Next" at bounding box center [359, 54] width 16 height 16
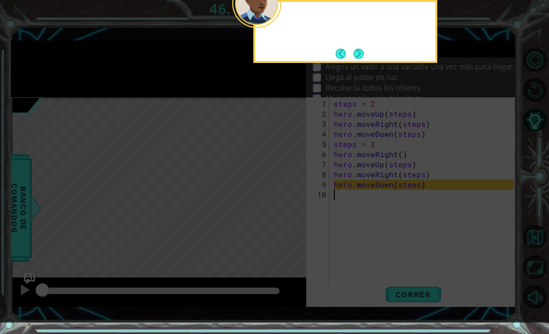
click at [359, 56] on button "Next" at bounding box center [358, 53] width 17 height 17
